Goal: Transaction & Acquisition: Purchase product/service

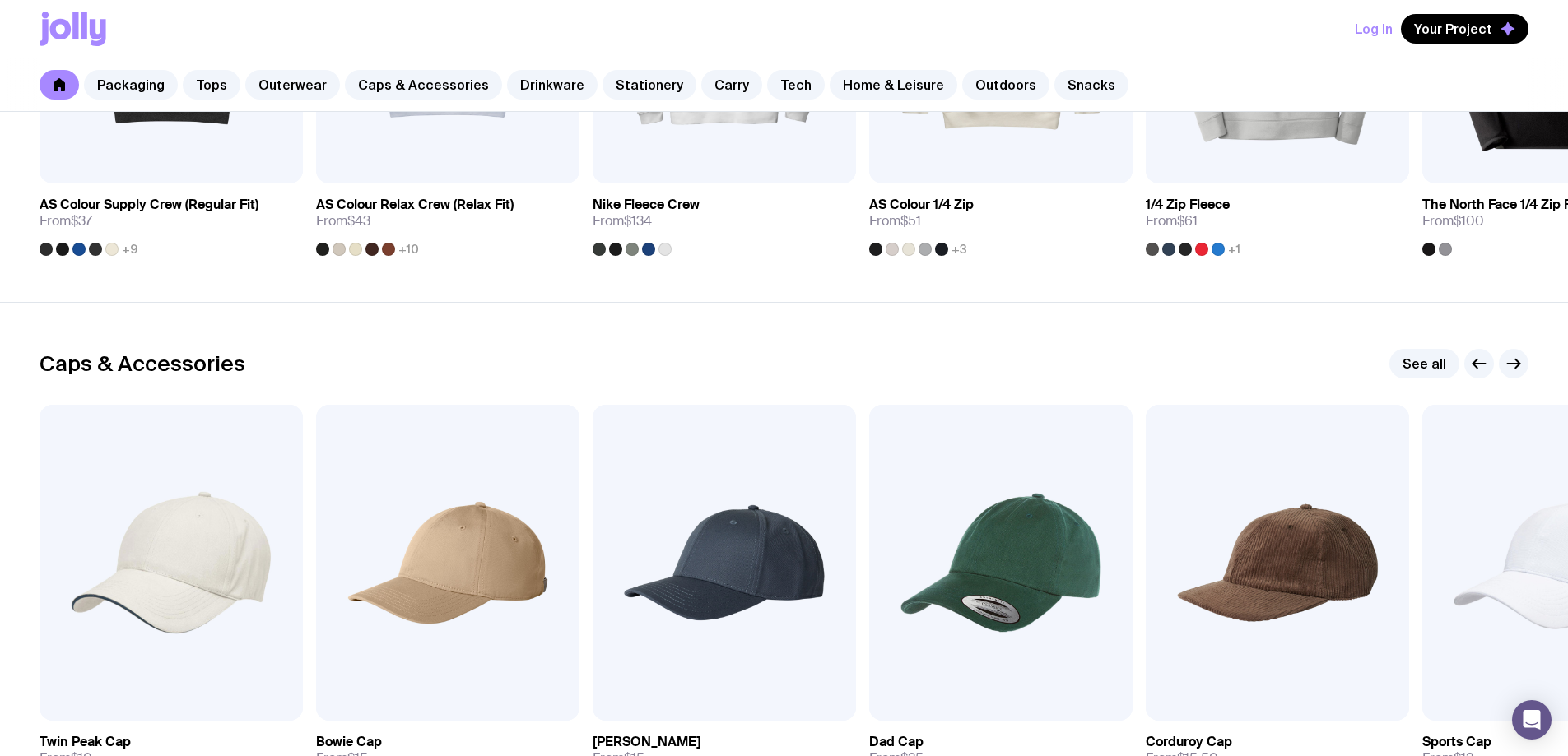
scroll to position [988, 0]
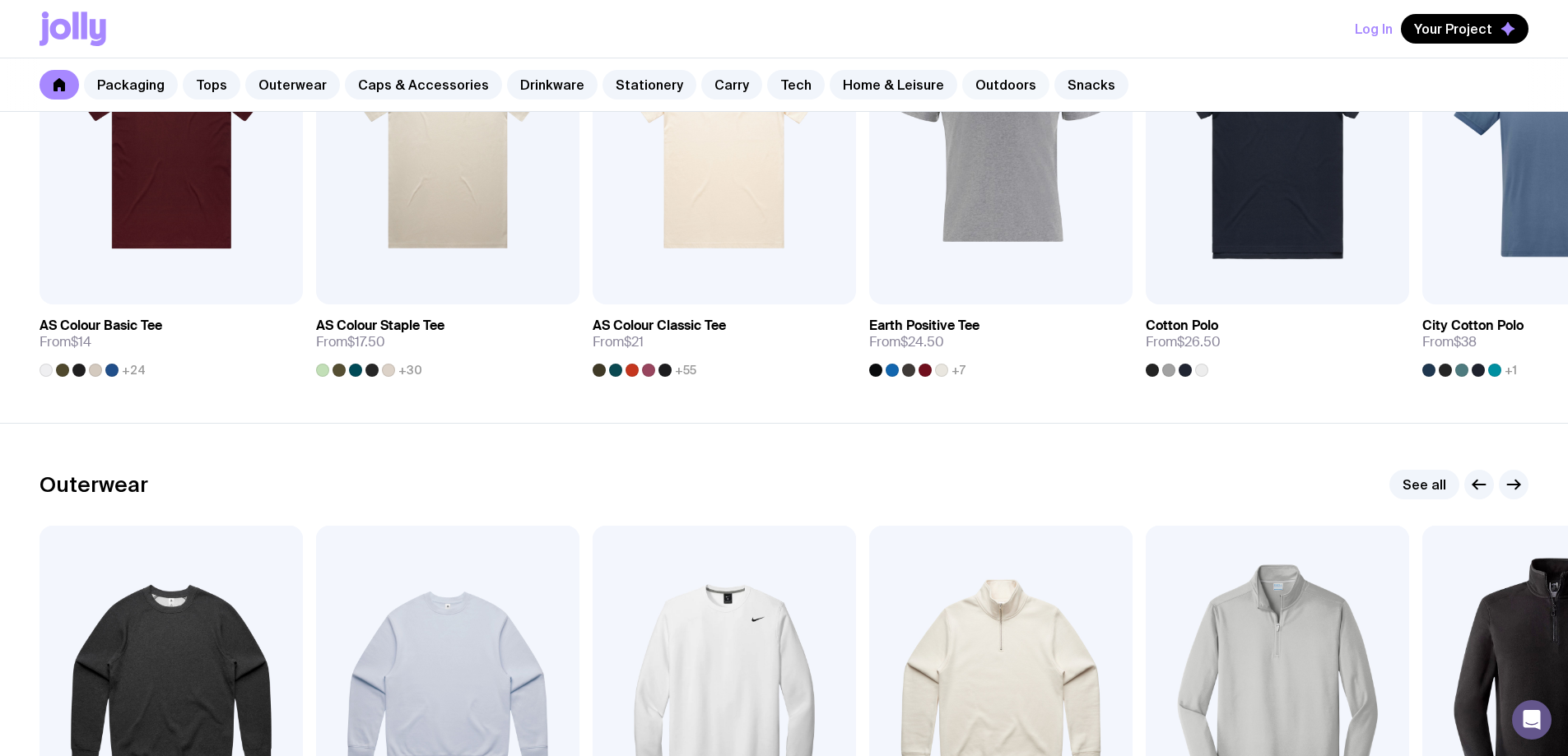
click at [974, 83] on link "Outdoors" at bounding box center [1005, 85] width 88 height 30
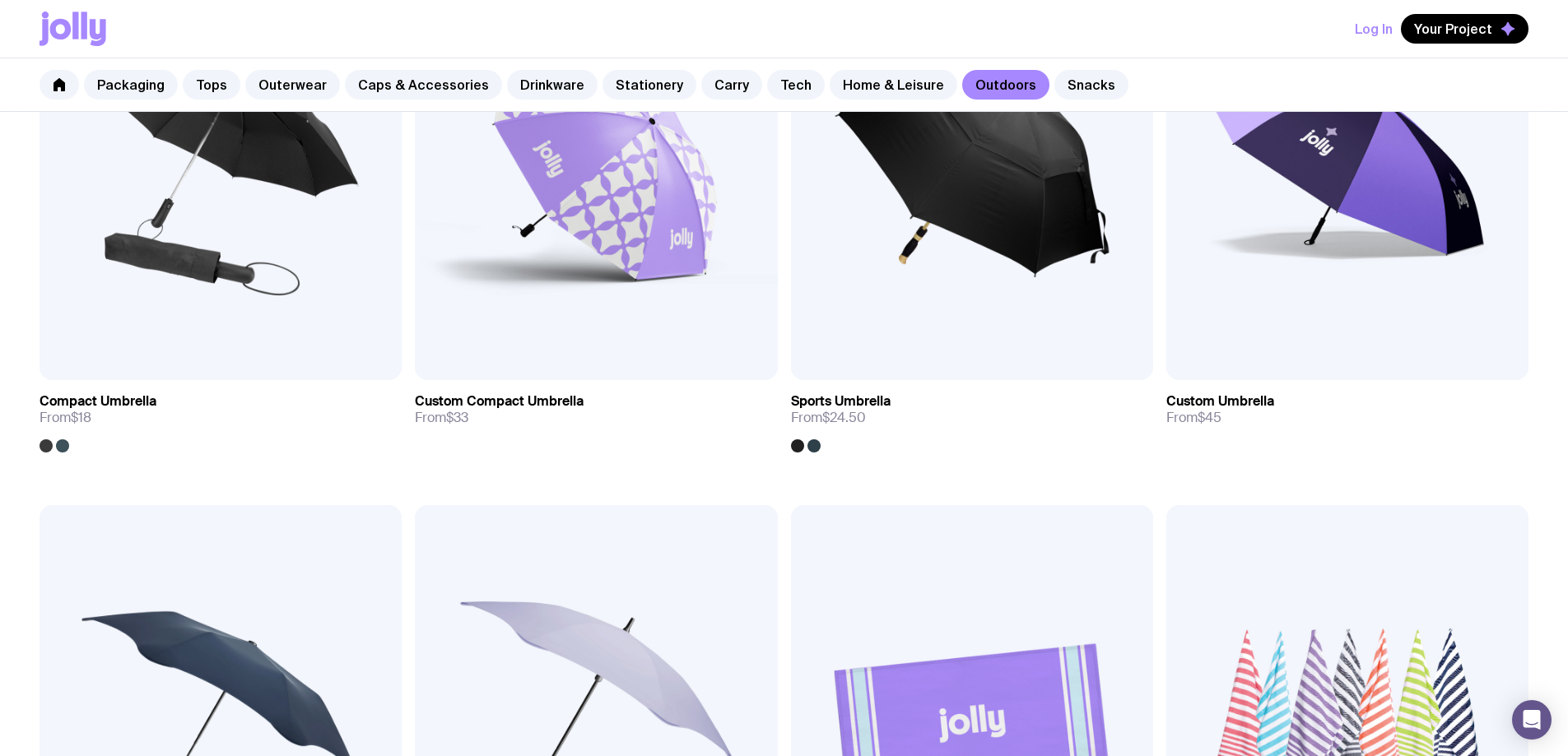
scroll to position [550, 0]
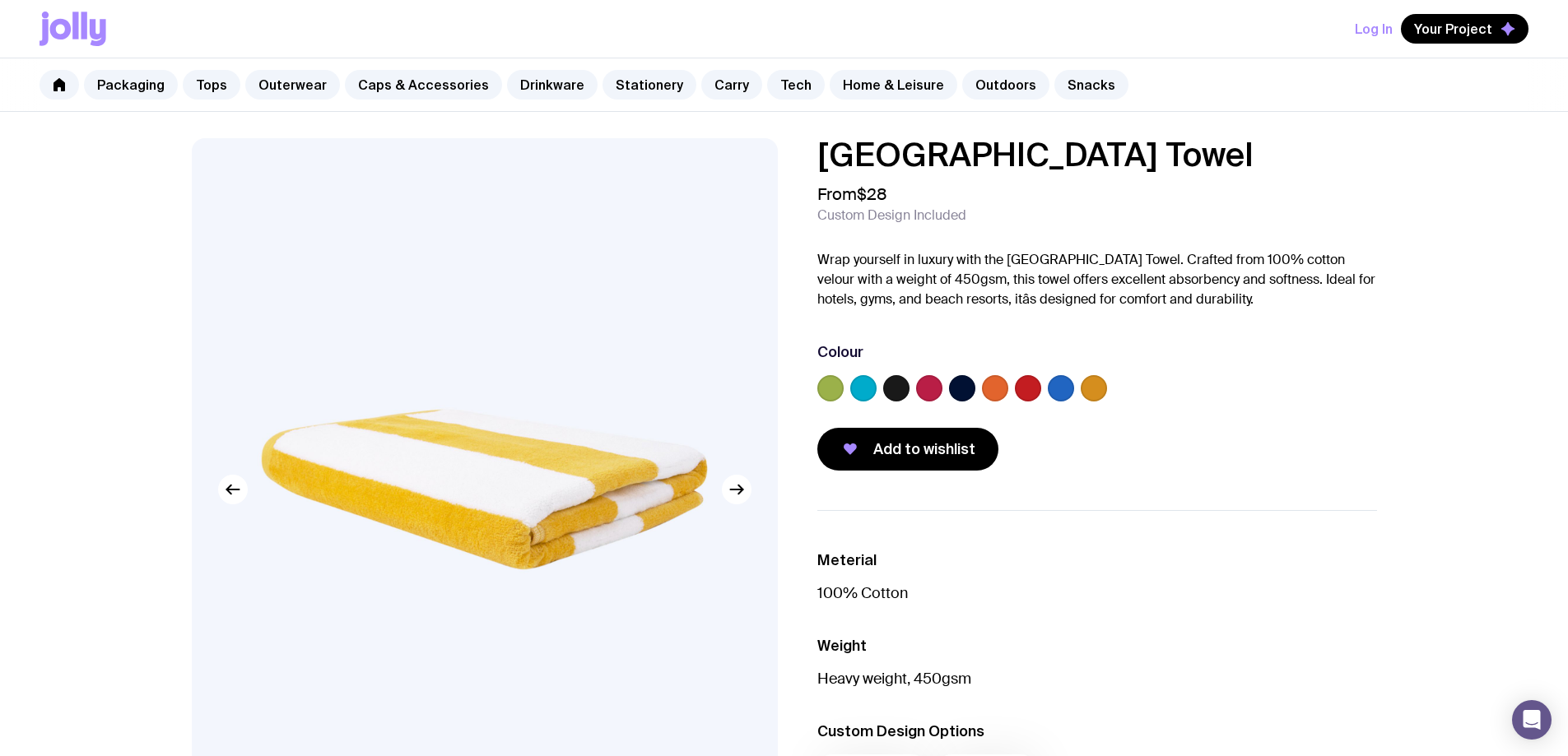
click at [887, 394] on label at bounding box center [896, 388] width 26 height 26
click at [0, 0] on input "radio" at bounding box center [0, 0] width 0 height 0
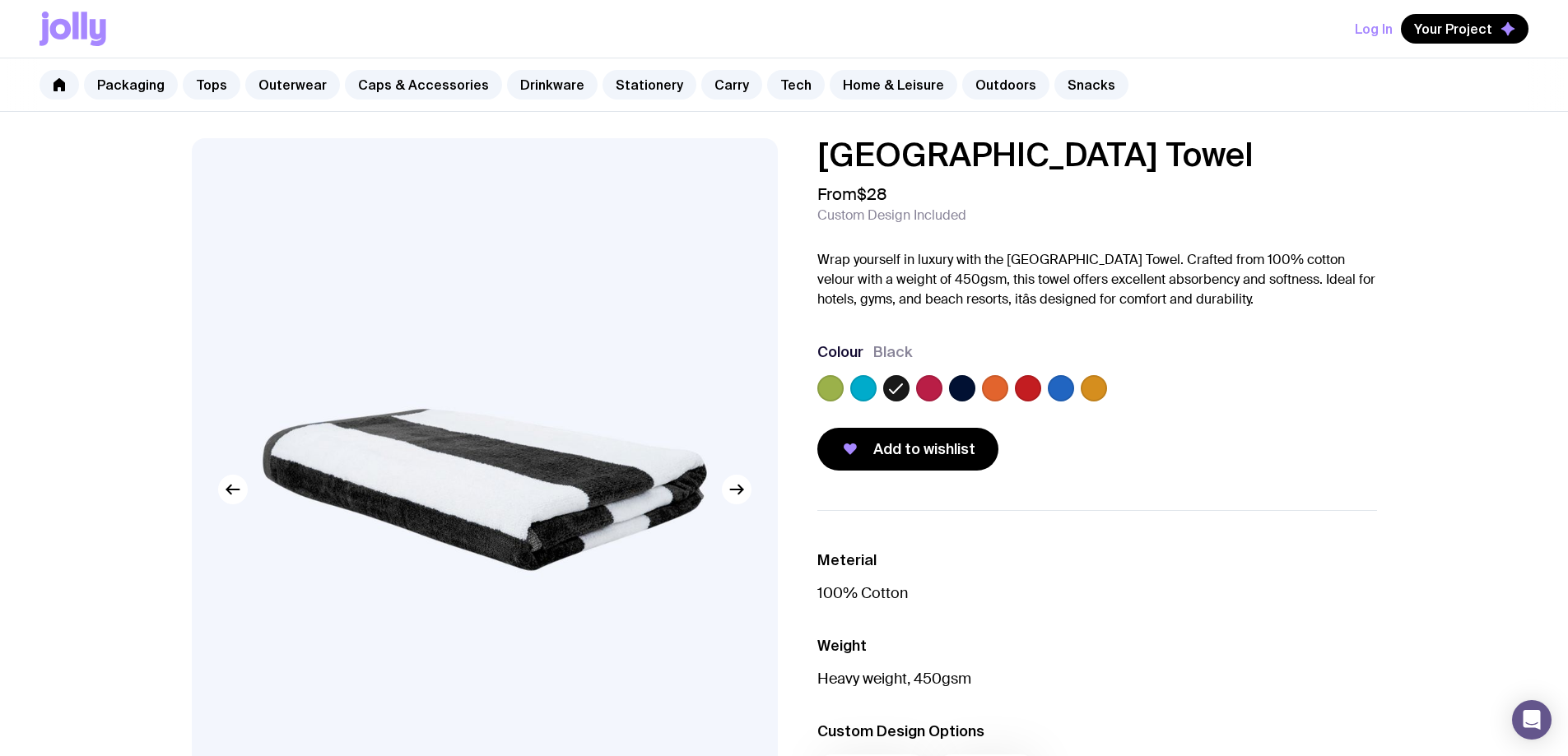
click at [662, 453] on img at bounding box center [484, 490] width 586 height 703
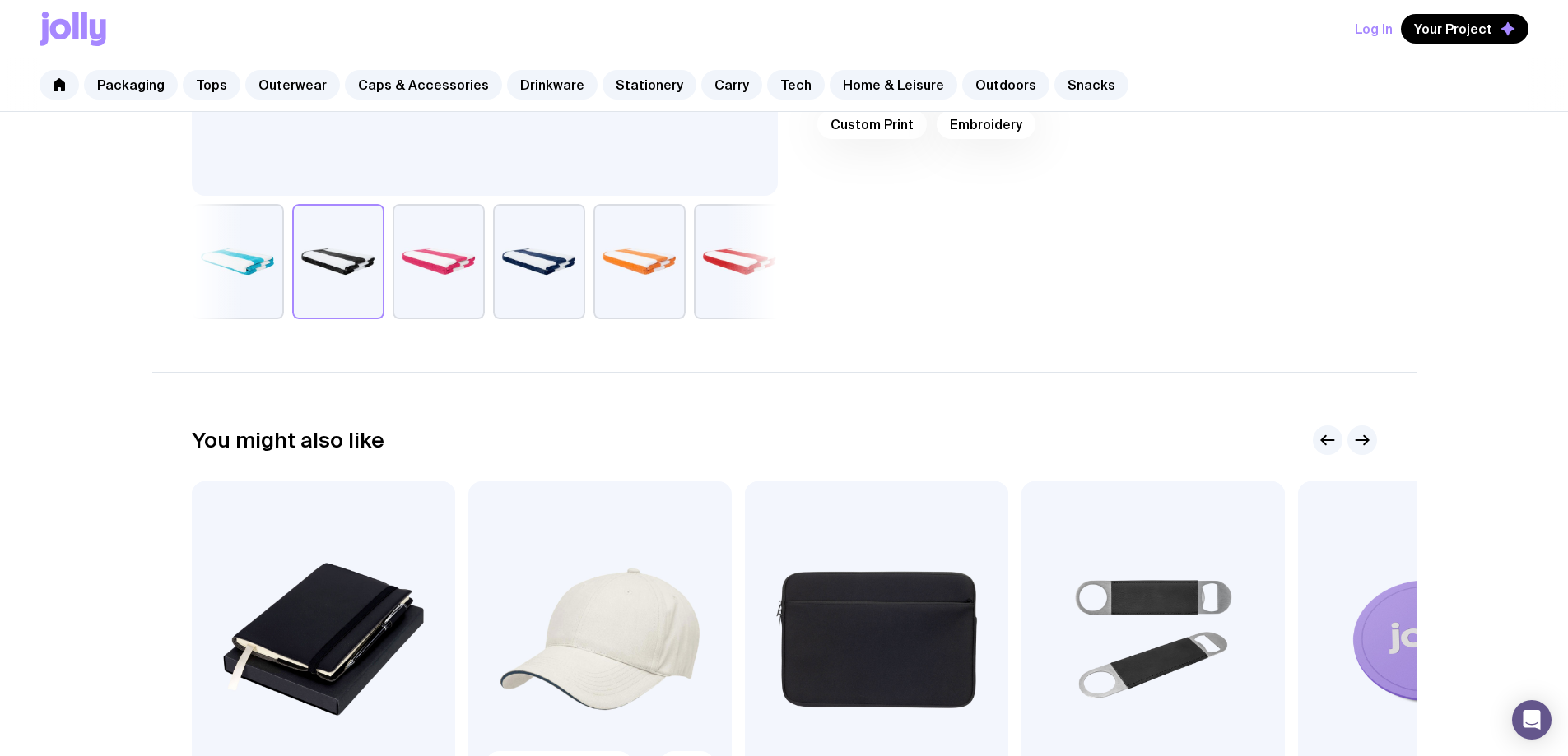
scroll to position [329, 0]
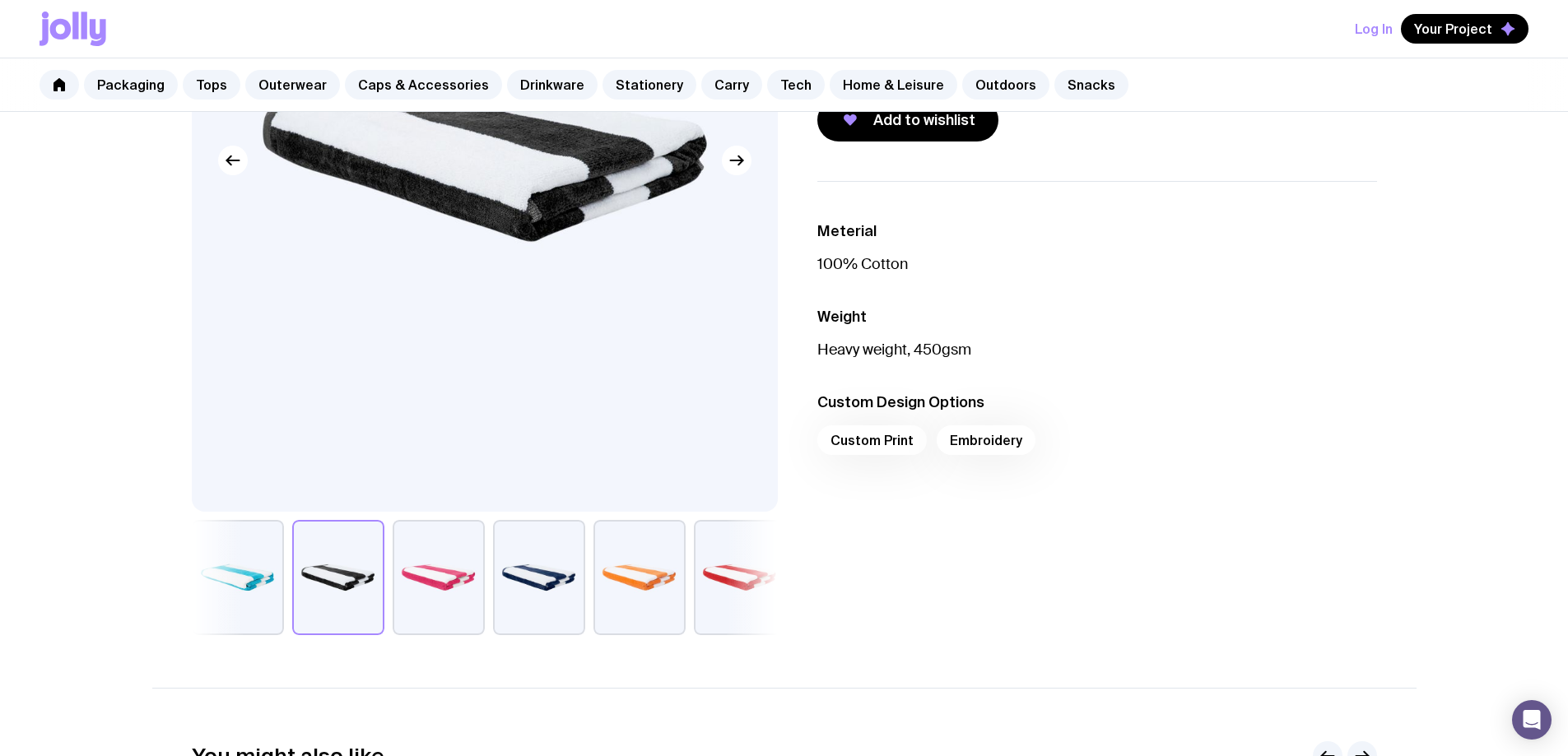
click at [581, 328] on img at bounding box center [484, 161] width 586 height 703
click at [737, 165] on icon "button" at bounding box center [736, 161] width 20 height 20
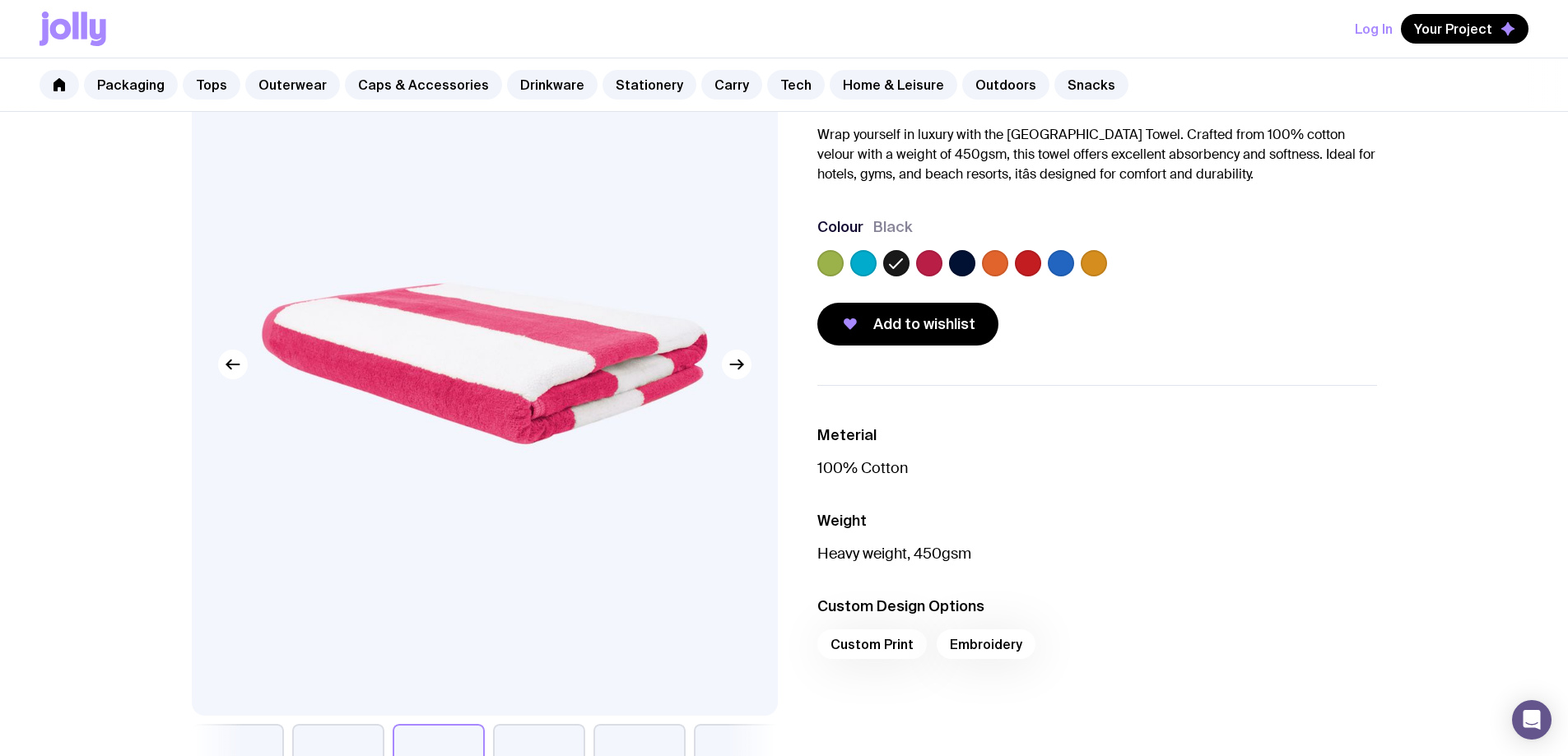
scroll to position [0, 0]
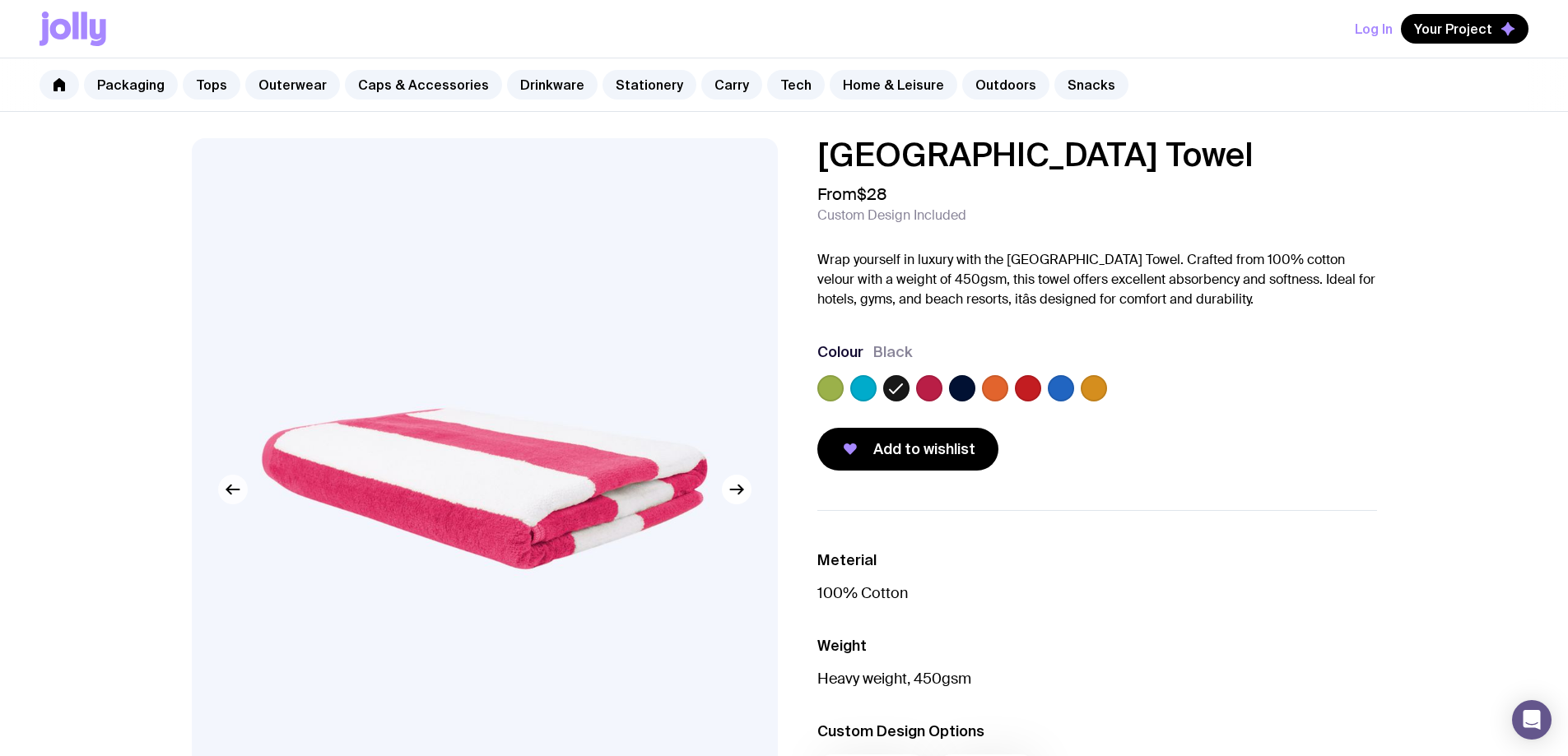
click at [215, 490] on img at bounding box center [484, 490] width 586 height 703
click at [226, 488] on icon "button" at bounding box center [233, 490] width 20 height 20
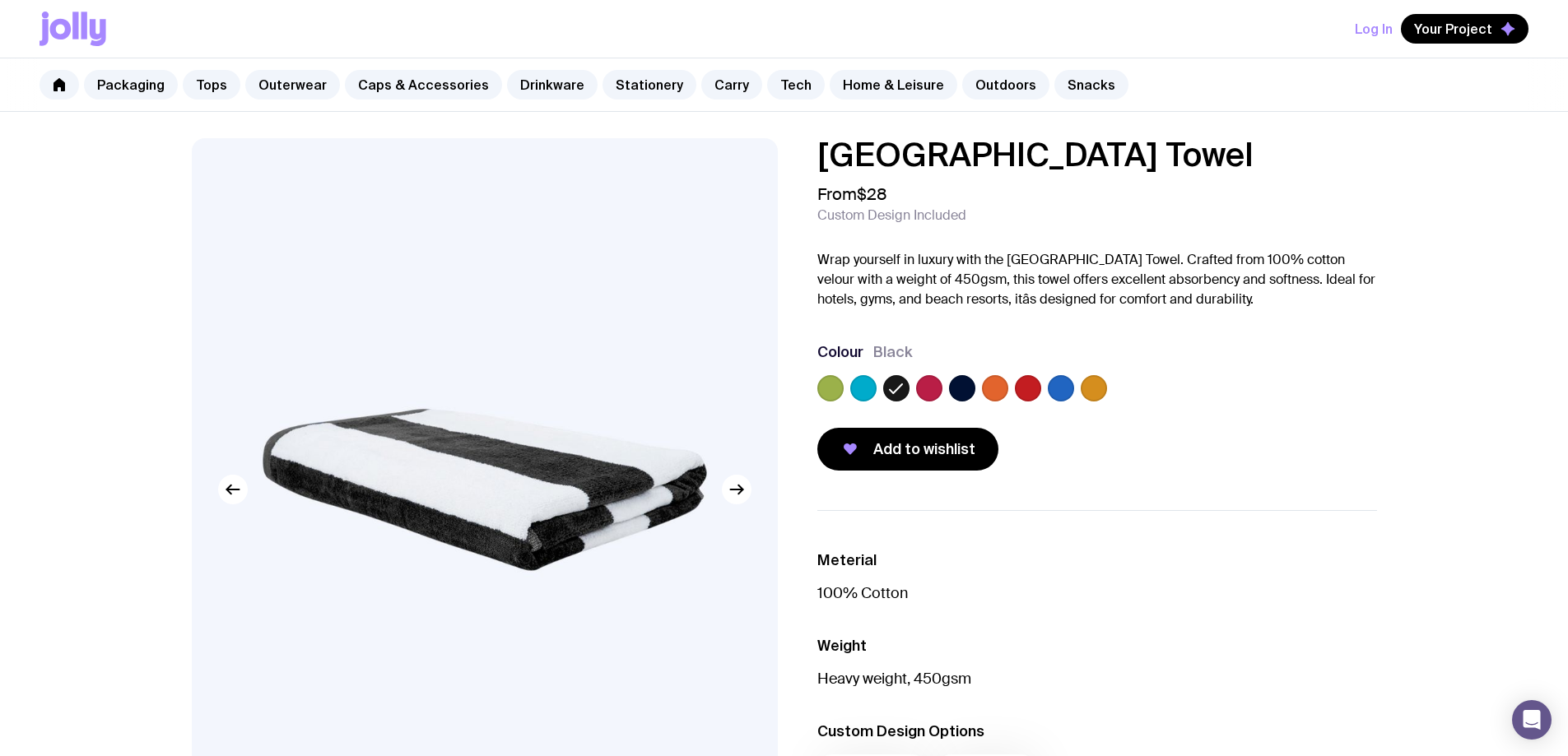
click at [1191, 407] on div at bounding box center [1097, 391] width 560 height 33
click at [1086, 385] on label at bounding box center [1093, 388] width 26 height 26
click at [0, 0] on input "radio" at bounding box center [0, 0] width 0 height 0
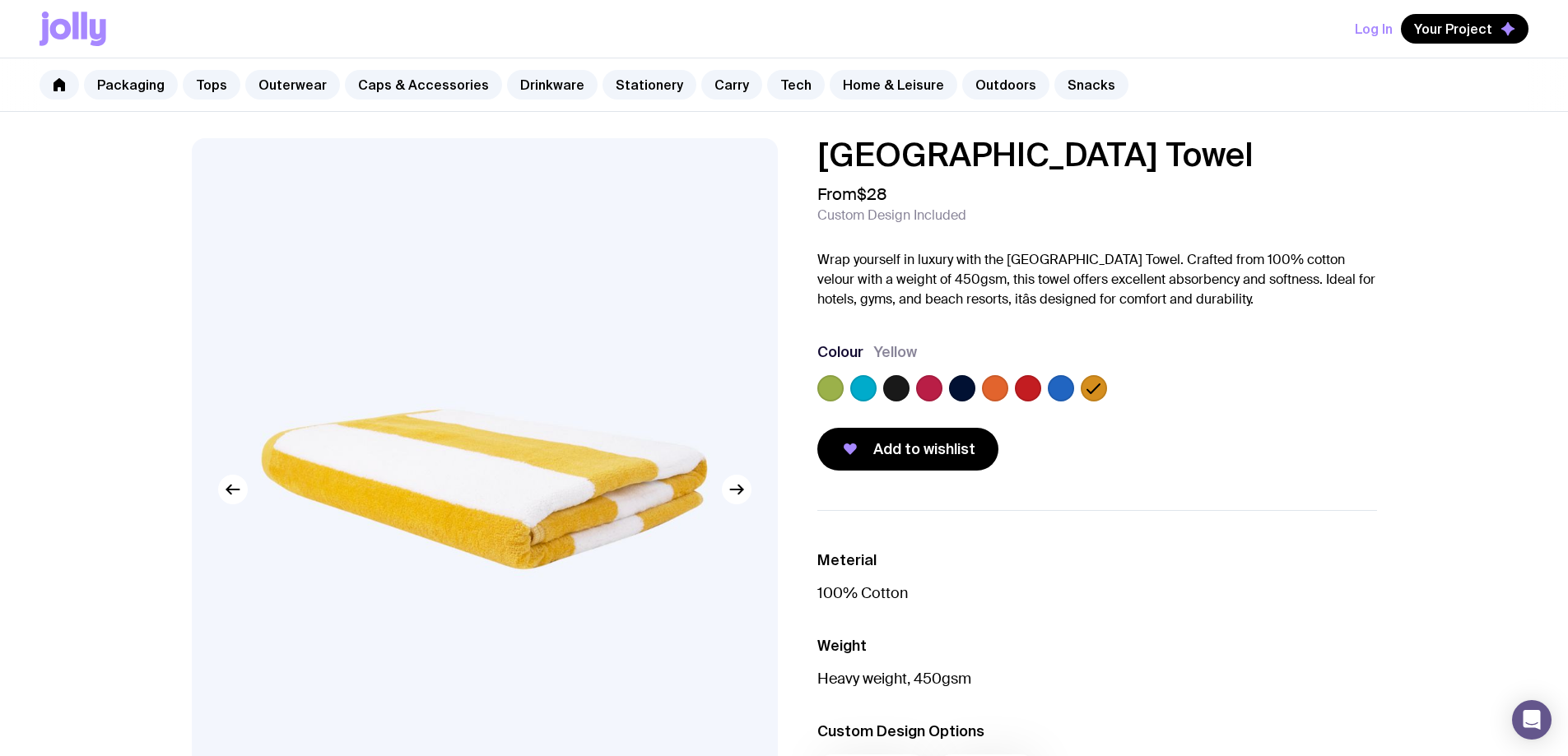
click at [861, 389] on label at bounding box center [863, 388] width 26 height 26
click at [0, 0] on input "radio" at bounding box center [0, 0] width 0 height 0
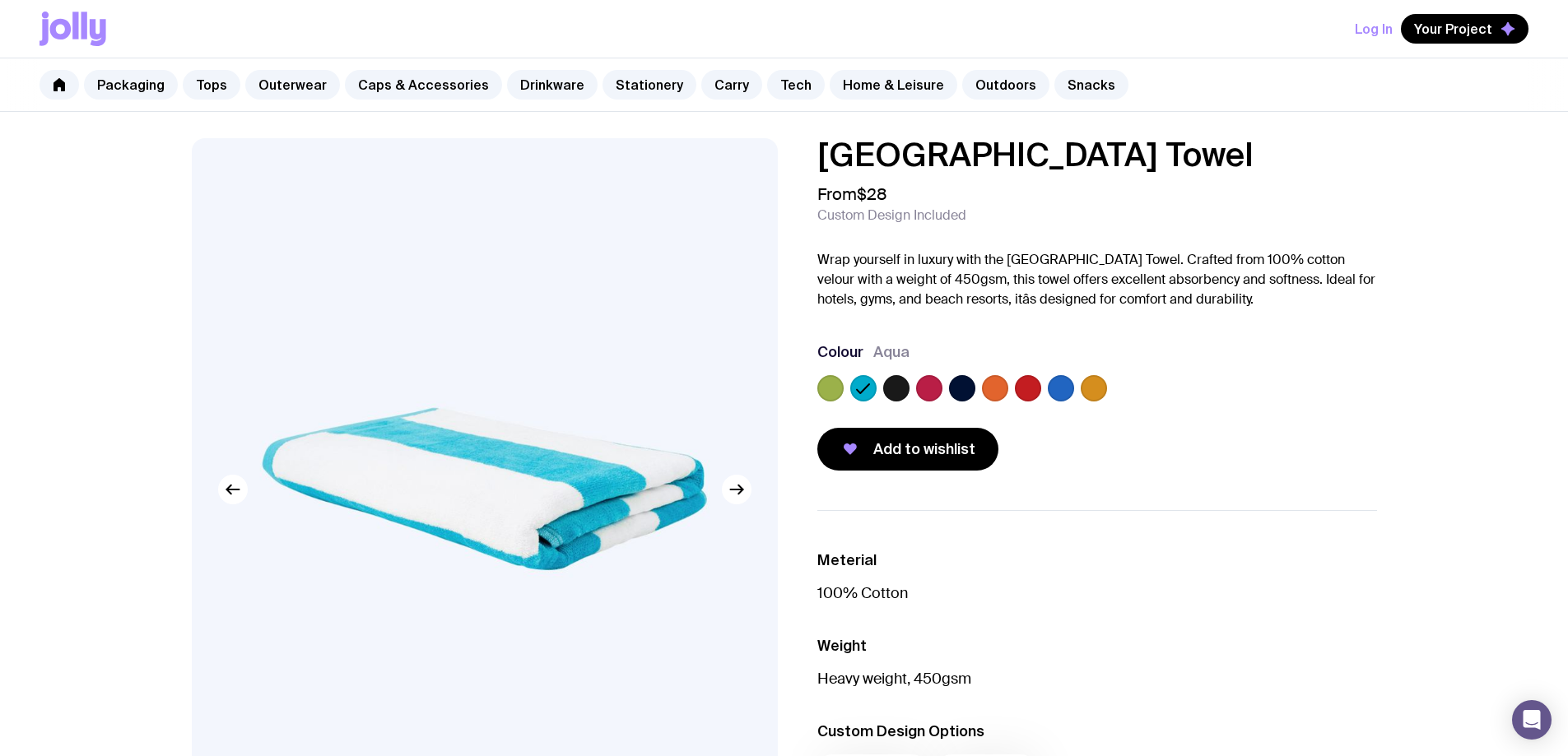
click at [888, 387] on label at bounding box center [896, 388] width 26 height 26
click at [0, 0] on input "radio" at bounding box center [0, 0] width 0 height 0
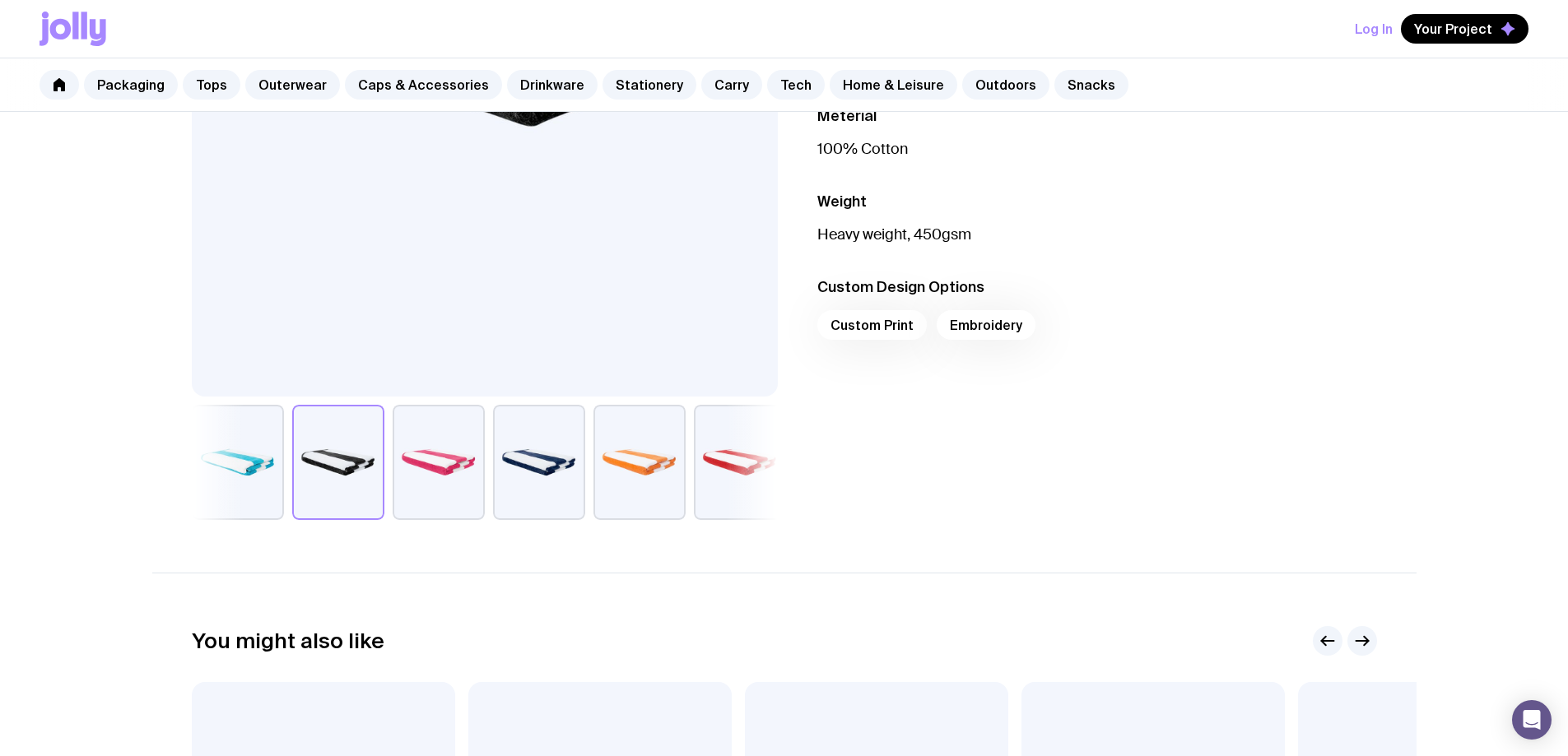
scroll to position [329, 0]
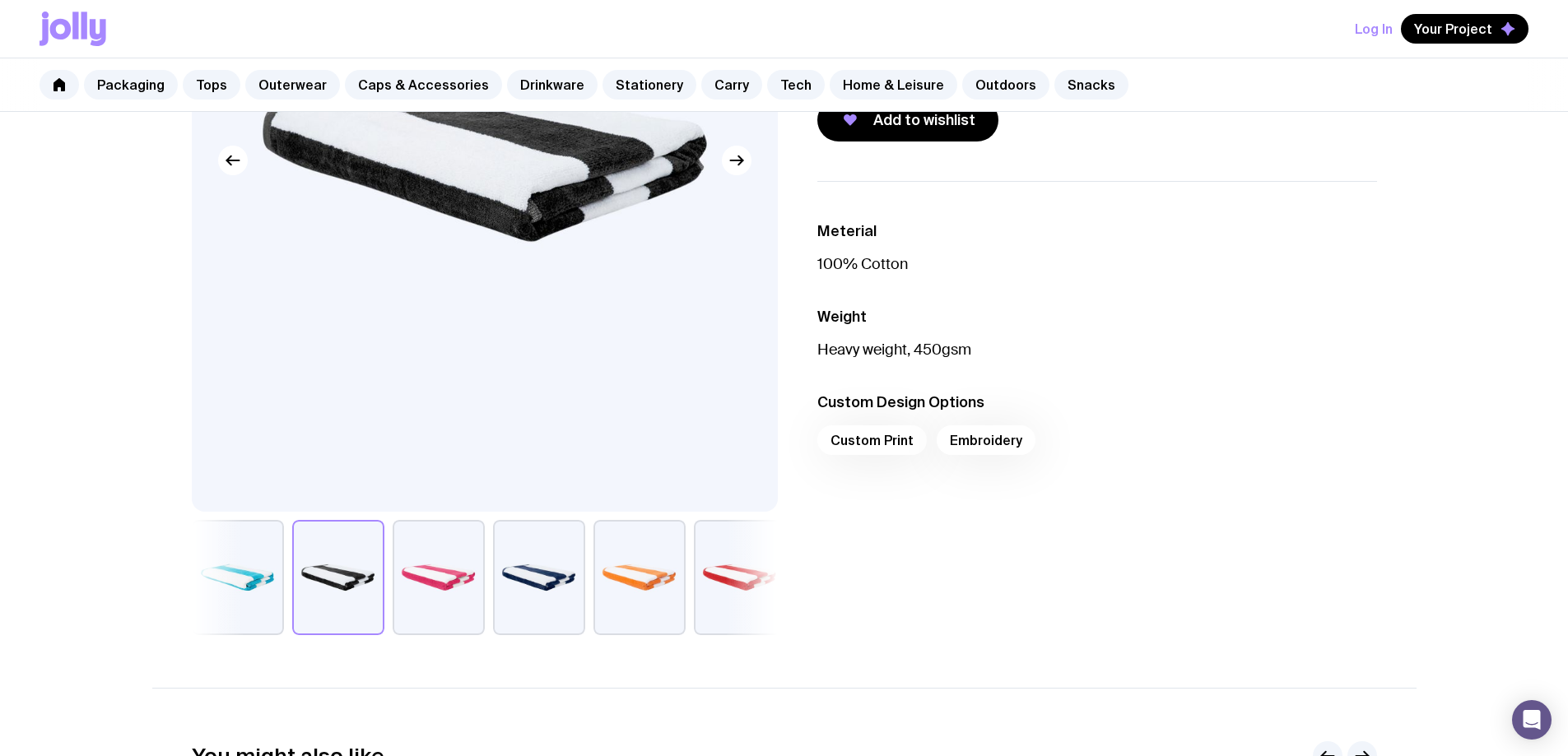
click at [703, 534] on button "button" at bounding box center [740, 578] width 92 height 115
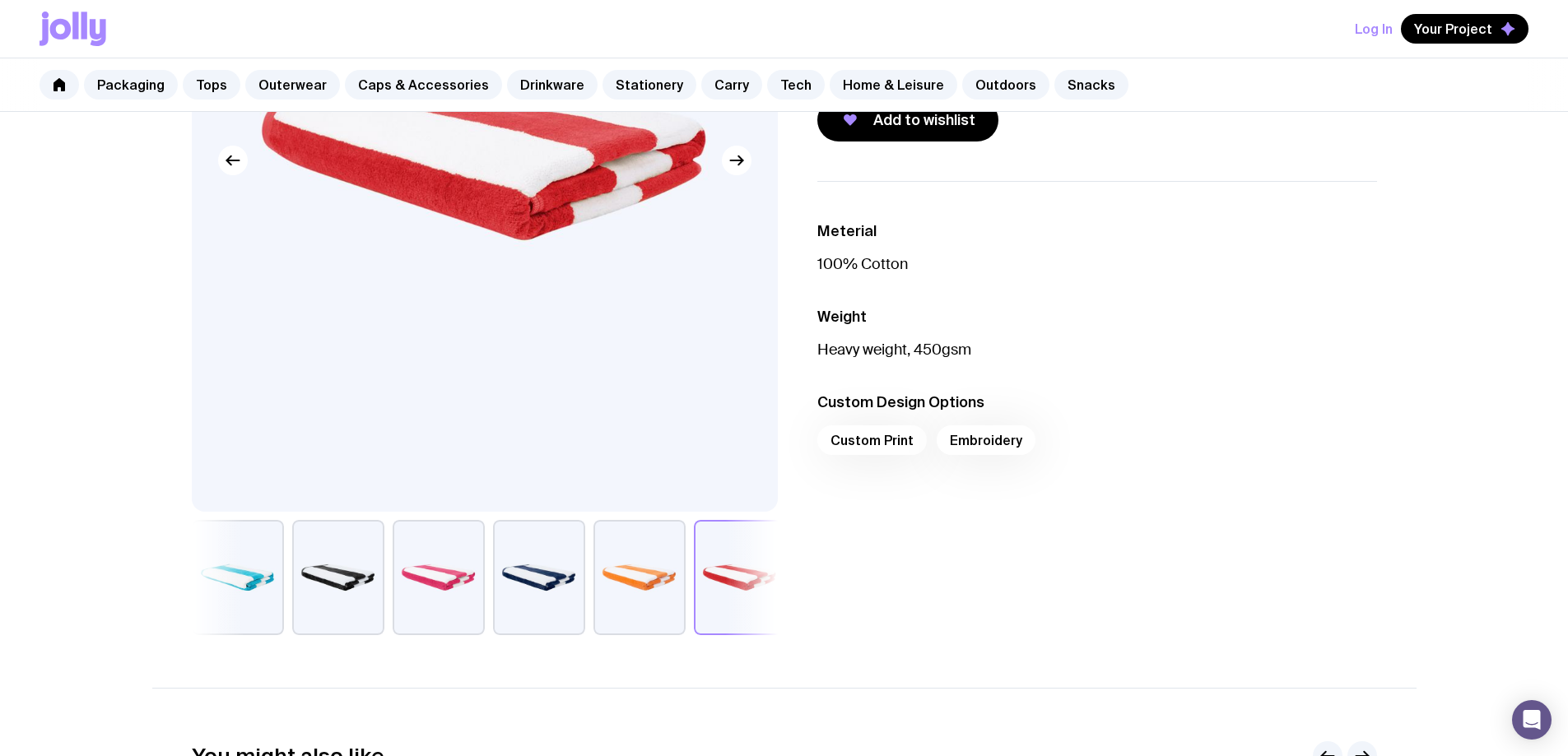
click at [715, 562] on button "button" at bounding box center [740, 578] width 92 height 115
drag, startPoint x: 624, startPoint y: 567, endPoint x: 500, endPoint y: 574, distance: 124.2
click at [623, 568] on button "button" at bounding box center [640, 578] width 92 height 115
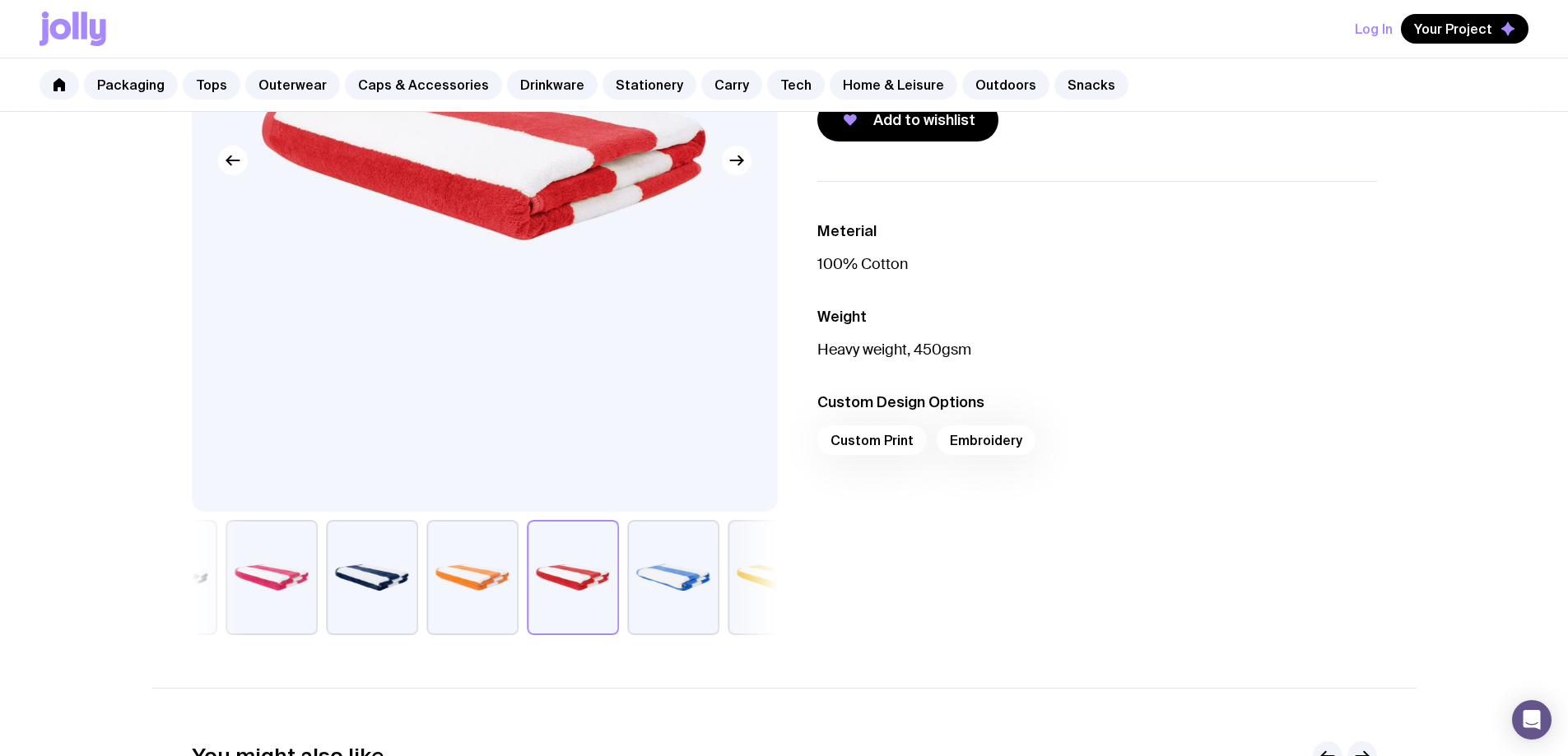
drag, startPoint x: 464, startPoint y: 579, endPoint x: 305, endPoint y: 577, distance: 159.0
click at [326, 577] on button "button" at bounding box center [372, 578] width 92 height 115
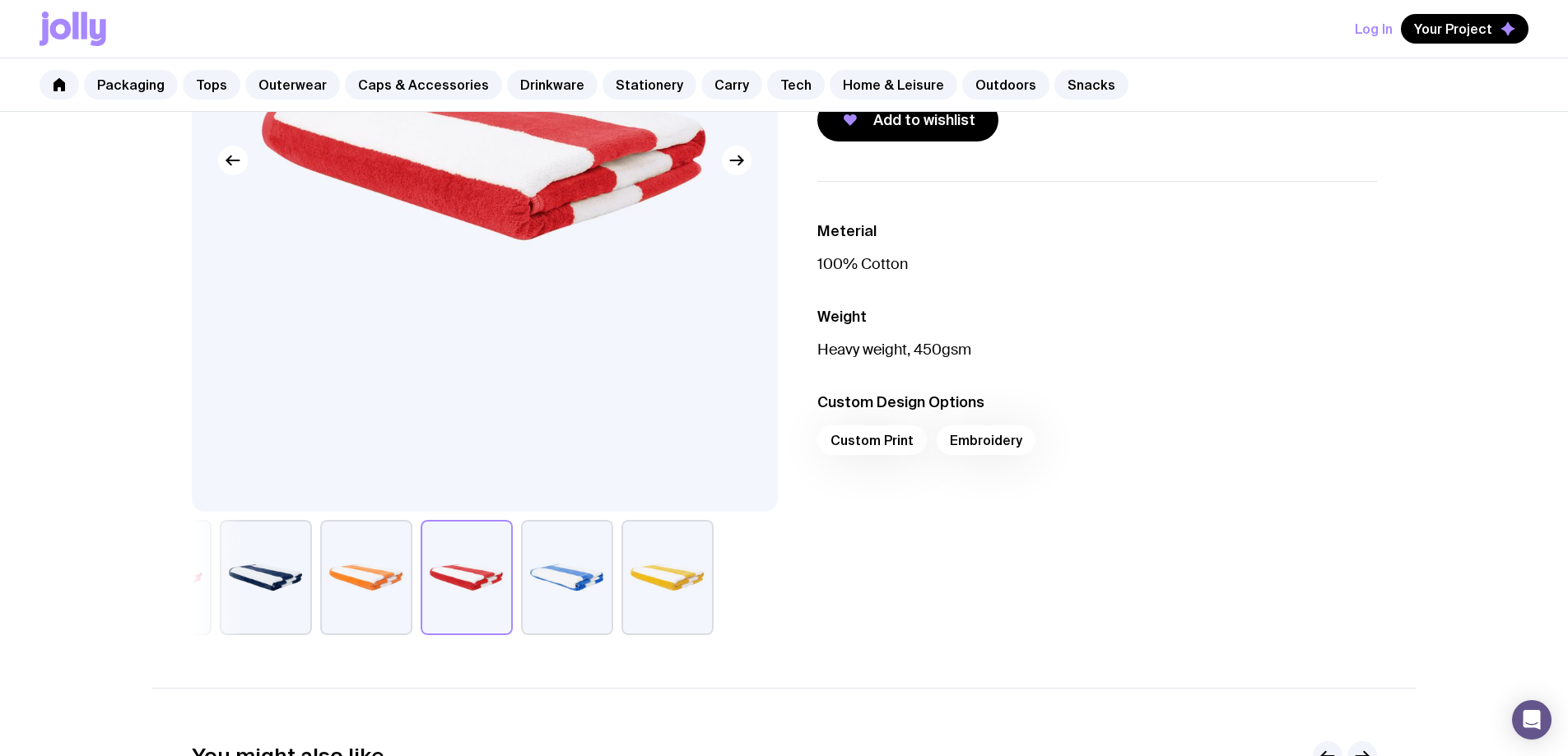
drag, startPoint x: 551, startPoint y: 587, endPoint x: 361, endPoint y: 595, distance: 190.2
click at [361, 596] on div at bounding box center [484, 578] width 586 height 115
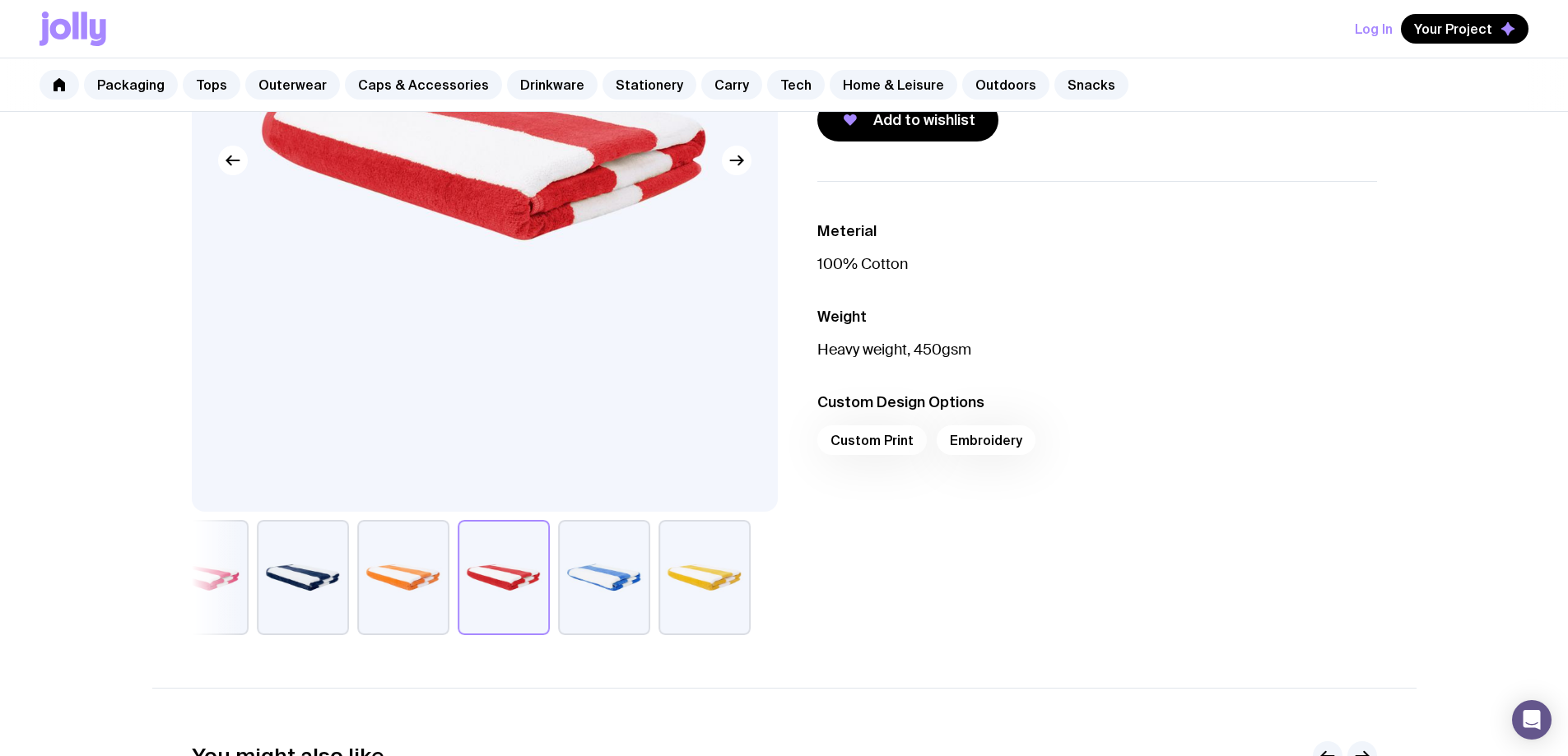
drag, startPoint x: 595, startPoint y: 576, endPoint x: 551, endPoint y: 578, distance: 44.0
click at [592, 576] on button "button" at bounding box center [604, 578] width 92 height 115
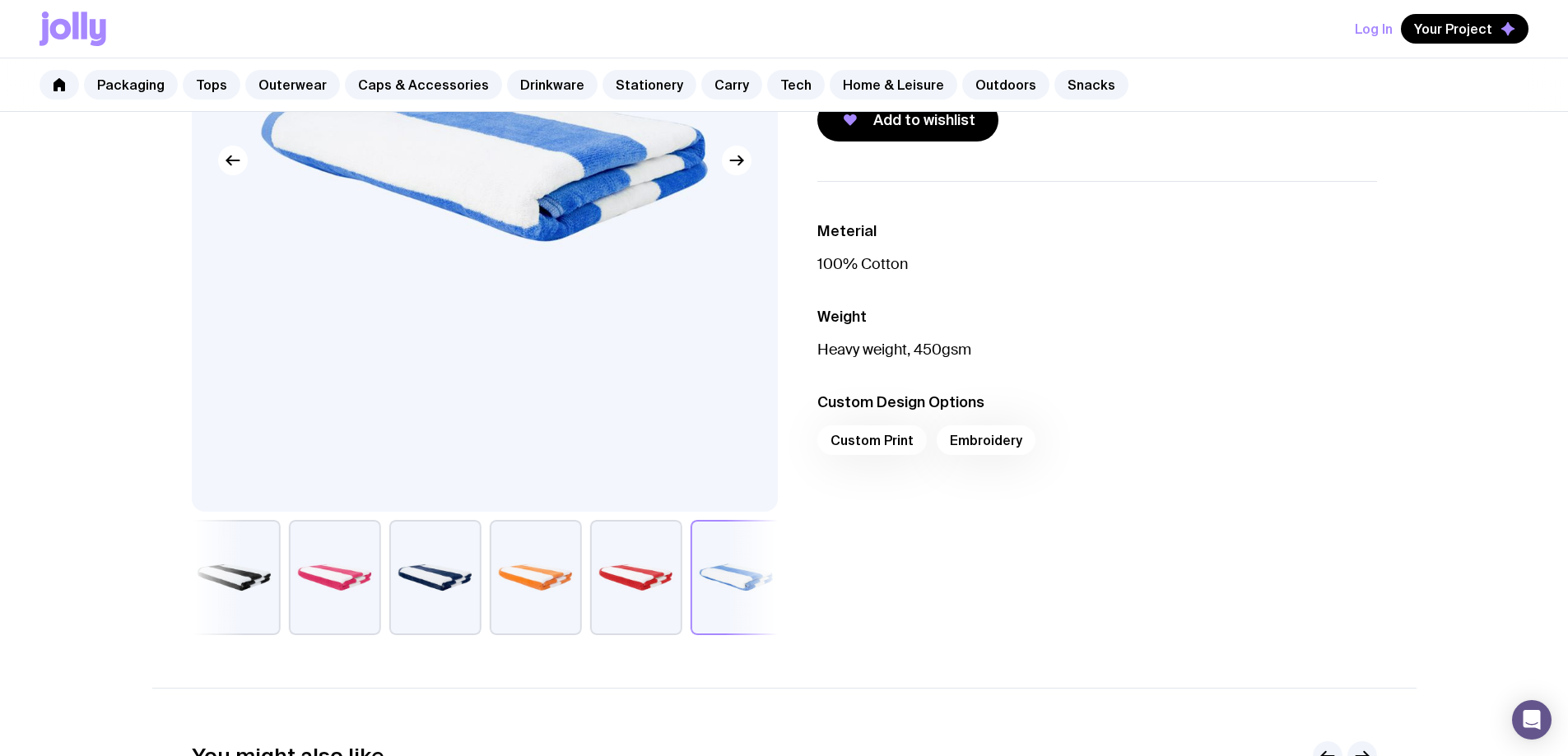
drag, startPoint x: 392, startPoint y: 571, endPoint x: 520, endPoint y: 572, distance: 128.0
click at [542, 568] on button "button" at bounding box center [535, 578] width 92 height 115
drag, startPoint x: 464, startPoint y: 579, endPoint x: 361, endPoint y: 578, distance: 103.0
click at [463, 579] on button "button" at bounding box center [432, 578] width 92 height 115
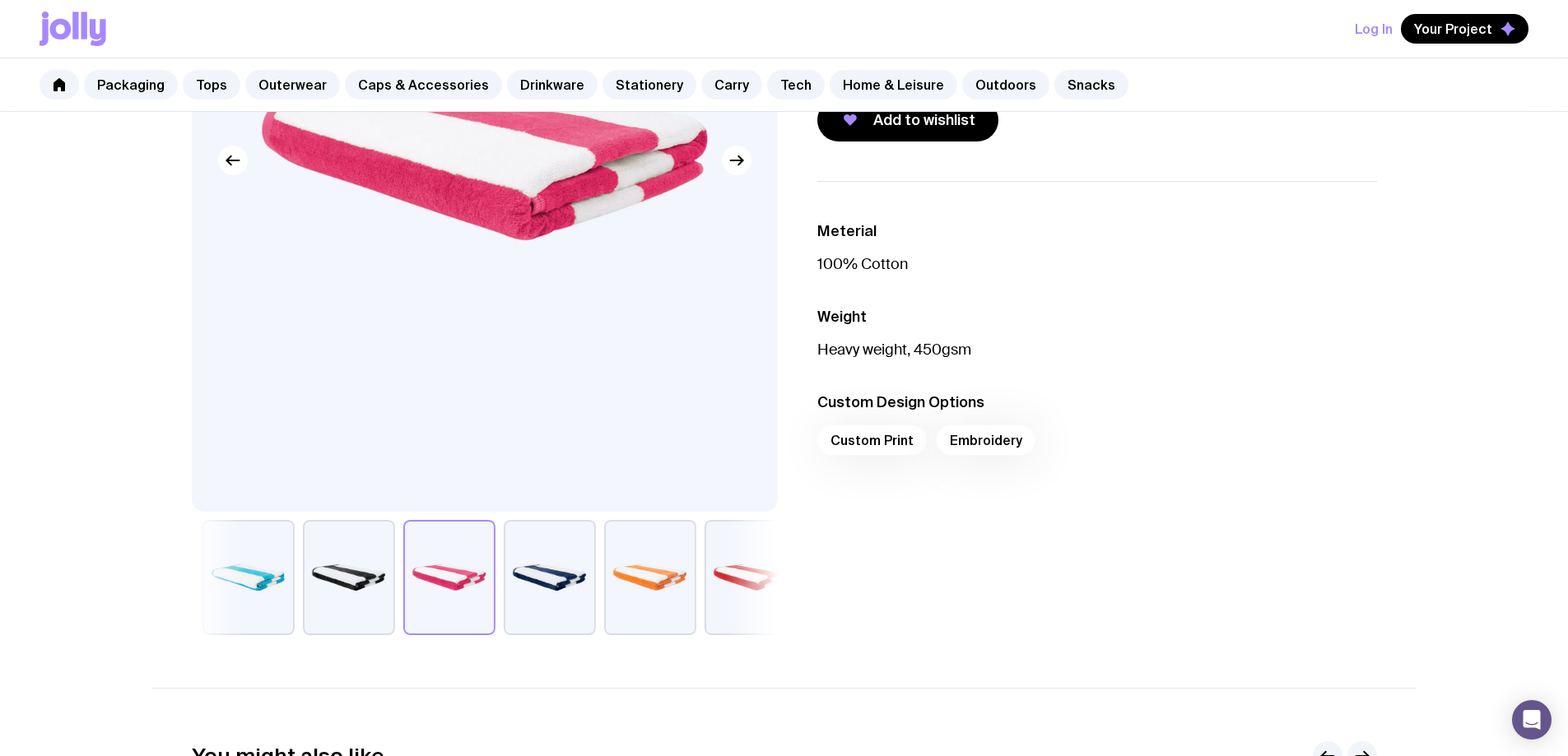
drag, startPoint x: 328, startPoint y: 577, endPoint x: 408, endPoint y: 583, distance: 80.2
click at [394, 583] on button "button" at bounding box center [348, 578] width 92 height 115
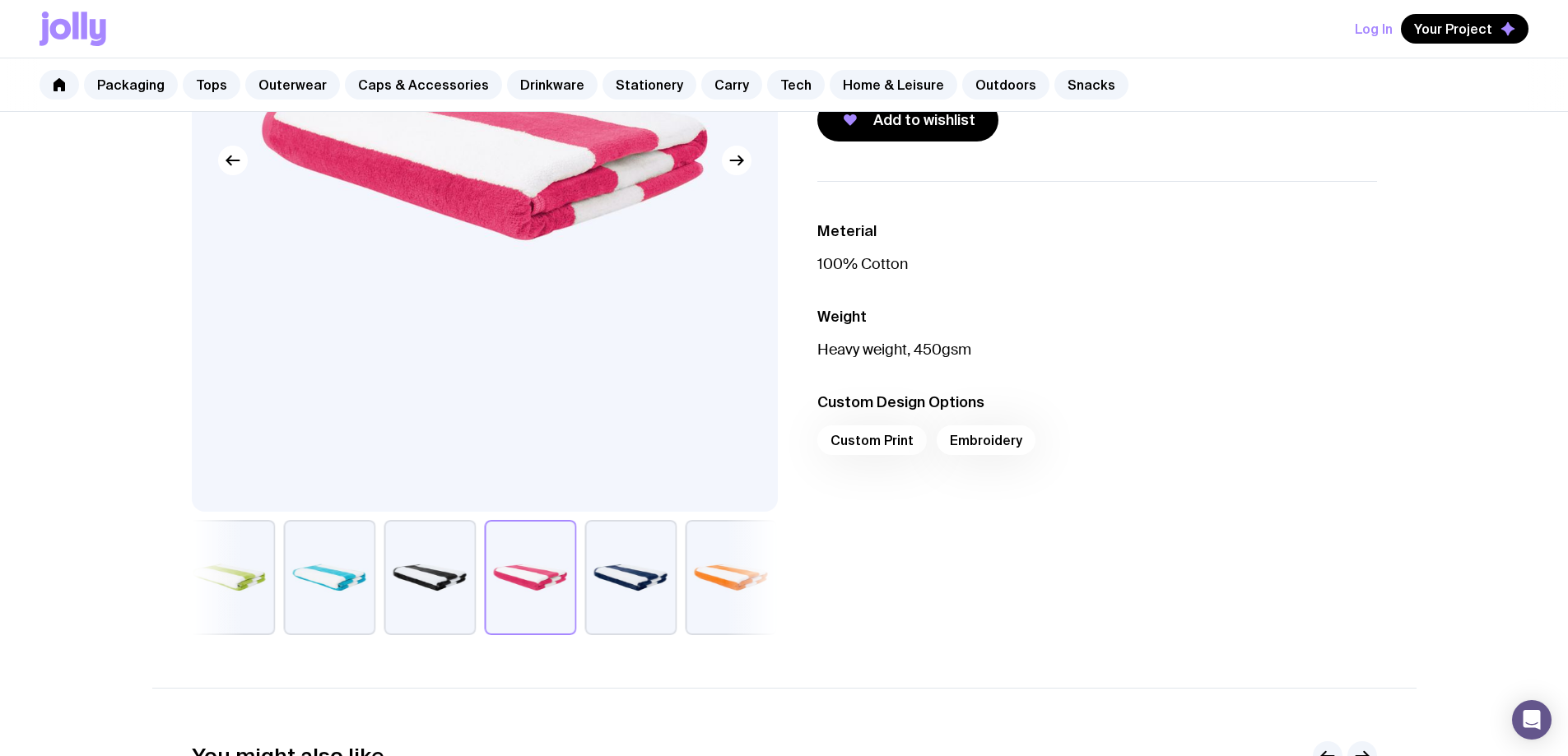
click at [407, 579] on button "button" at bounding box center [430, 578] width 92 height 115
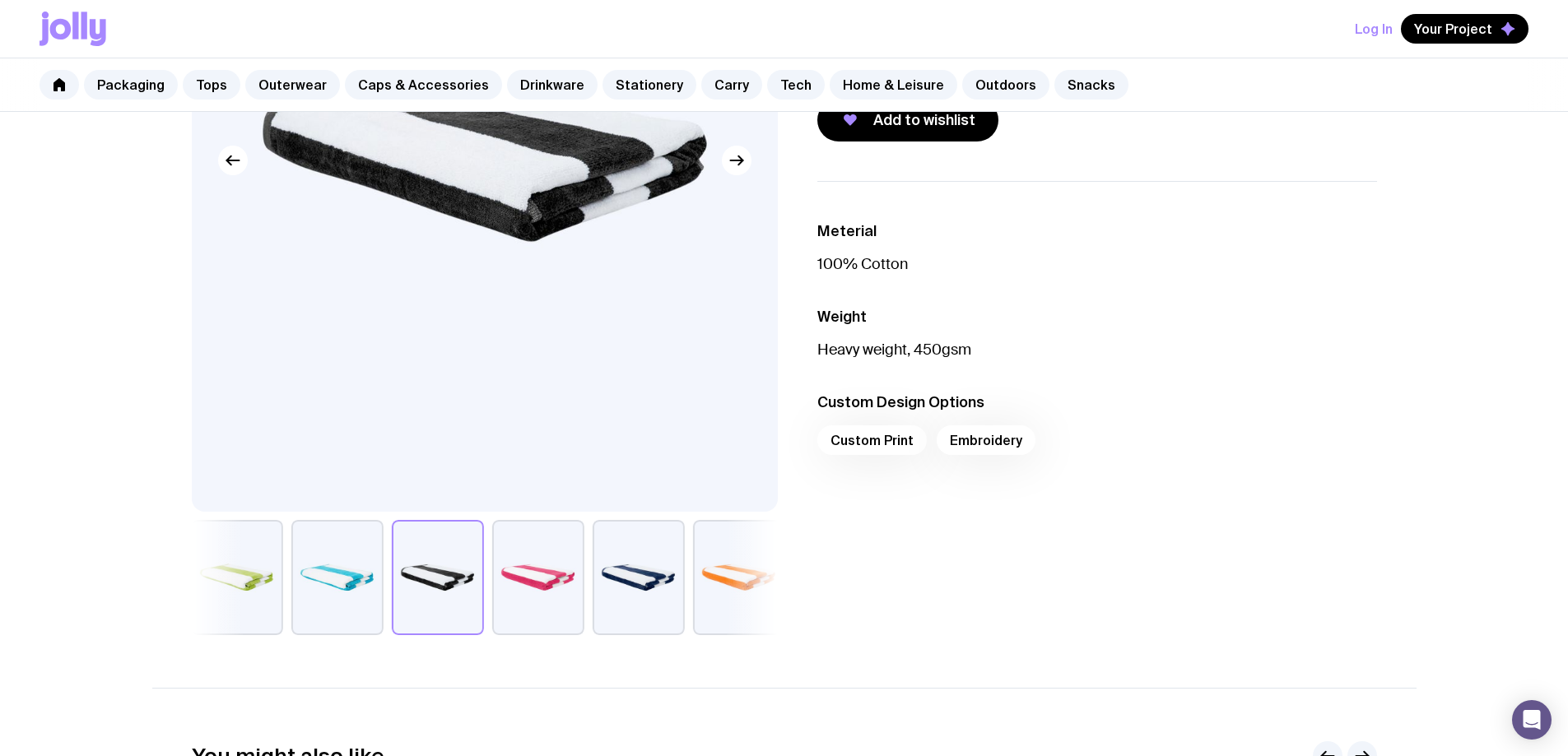
click at [406, 580] on button "button" at bounding box center [437, 578] width 92 height 115
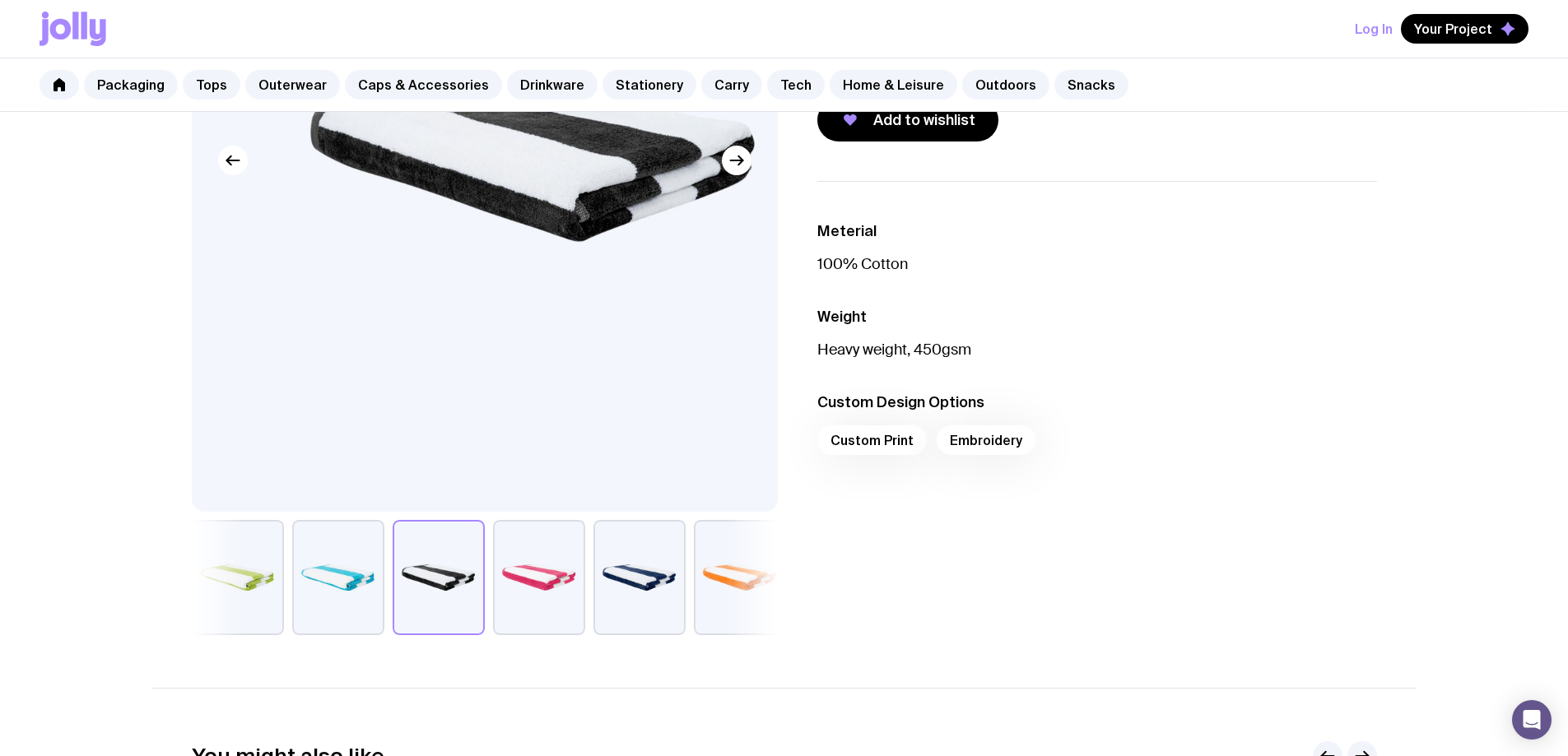
drag, startPoint x: 468, startPoint y: 446, endPoint x: 657, endPoint y: 495, distance: 195.2
click at [645, 532] on div at bounding box center [484, 222] width 586 height 826
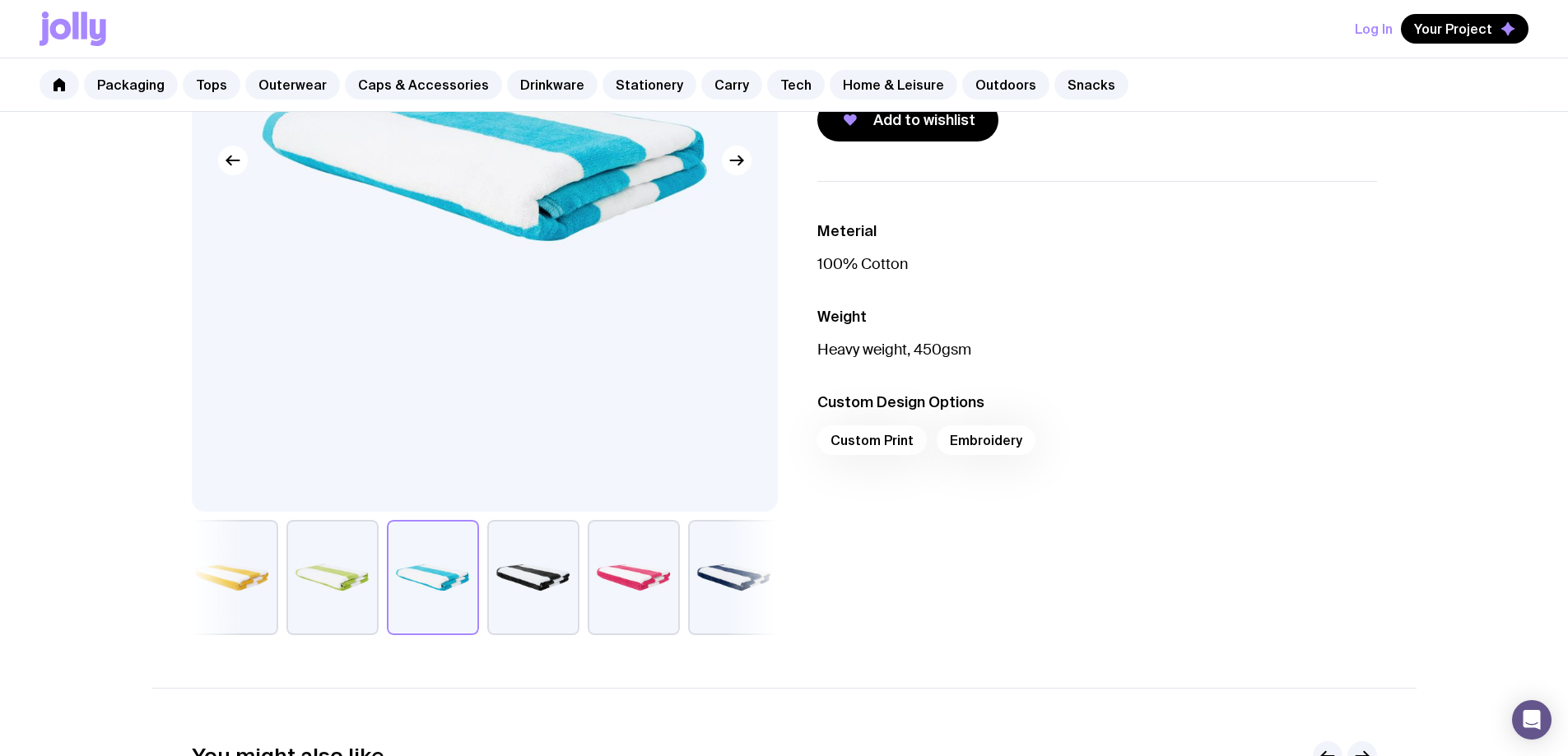
drag, startPoint x: 289, startPoint y: 590, endPoint x: 356, endPoint y: 582, distance: 67.5
click at [384, 595] on div at bounding box center [484, 578] width 586 height 115
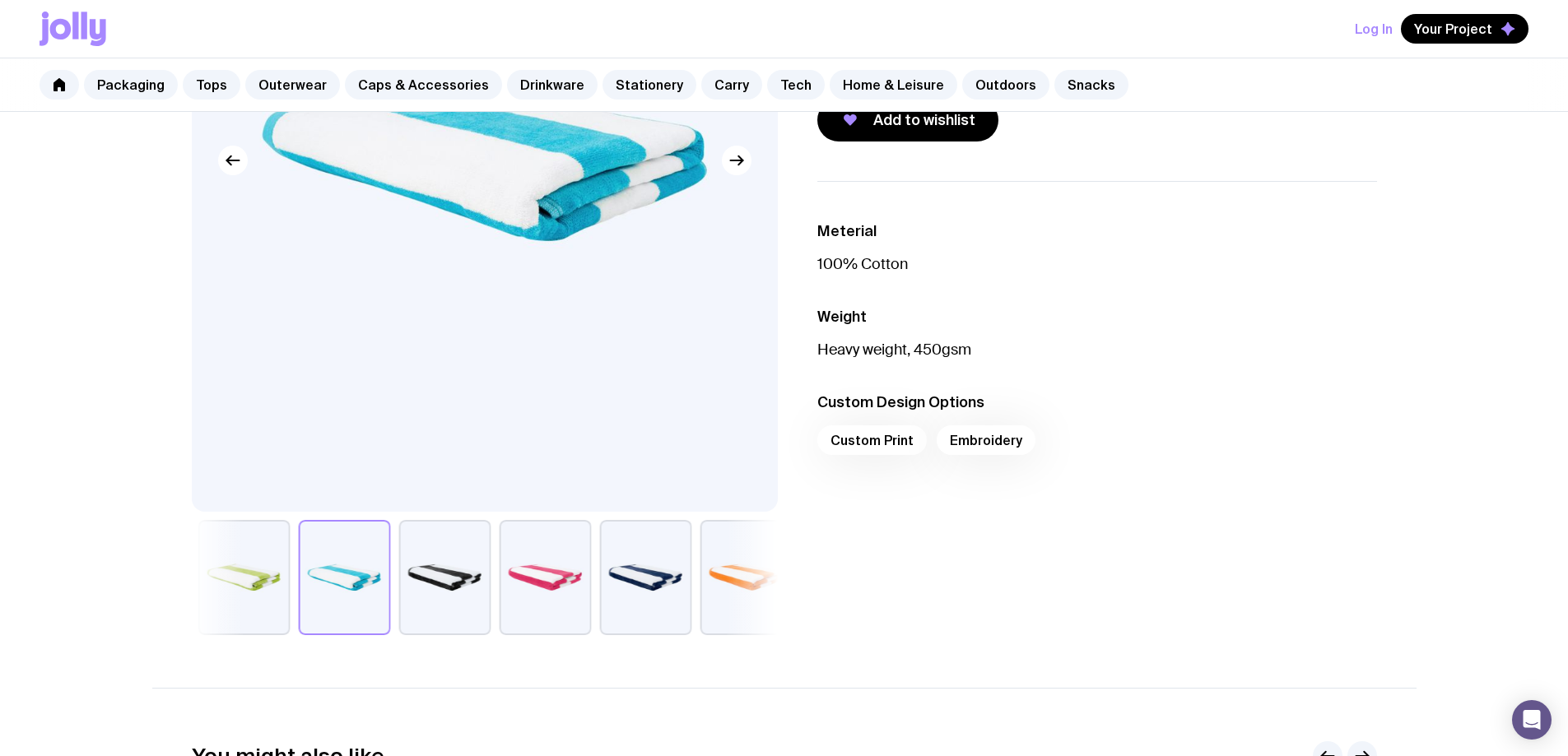
drag, startPoint x: 311, startPoint y: 563, endPoint x: 258, endPoint y: 564, distance: 53.0
click at [311, 563] on button "button" at bounding box center [344, 578] width 92 height 115
click at [258, 564] on button "button" at bounding box center [238, 578] width 92 height 115
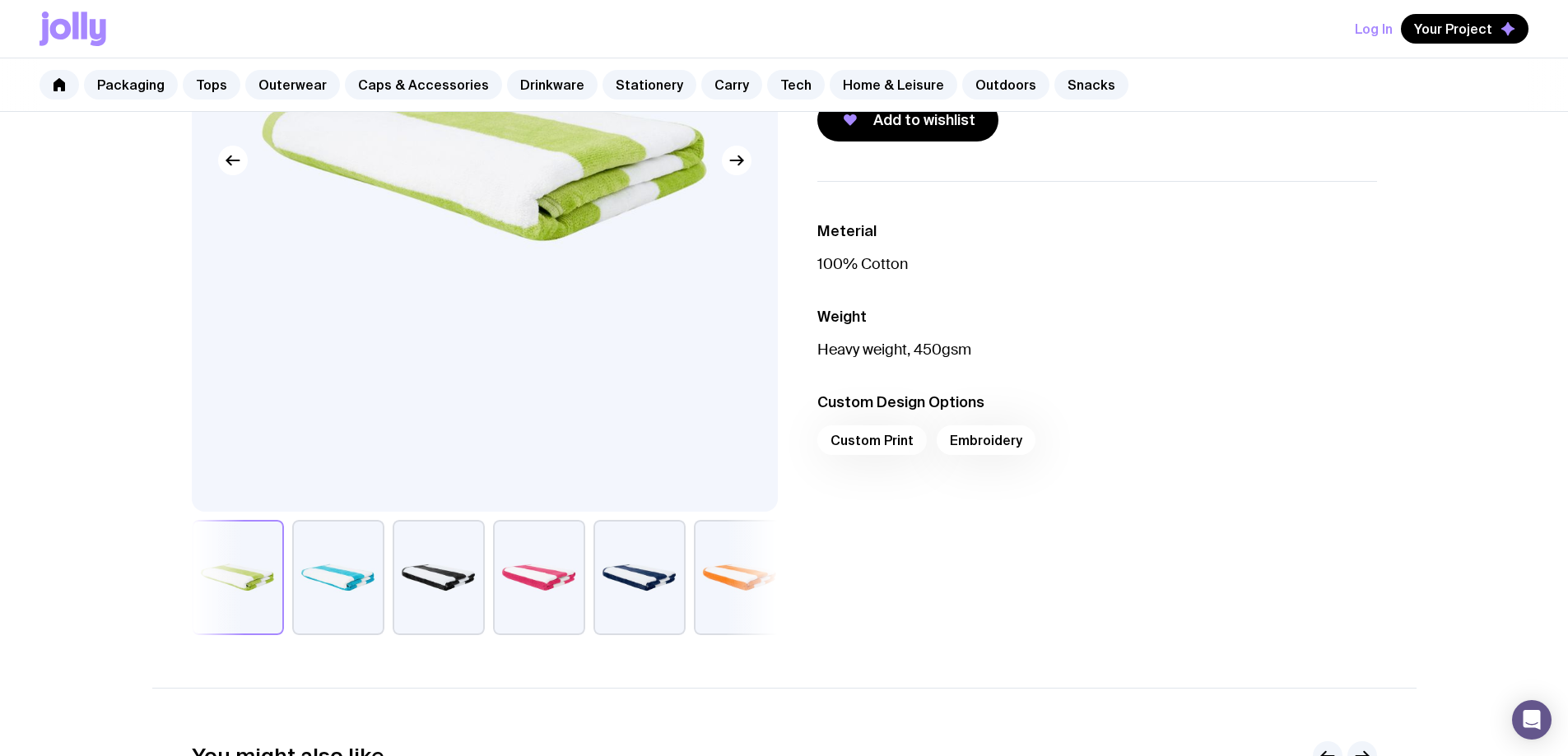
drag, startPoint x: 539, startPoint y: 362, endPoint x: 537, endPoint y: 446, distance: 84.0
click at [537, 446] on img at bounding box center [484, 161] width 586 height 703
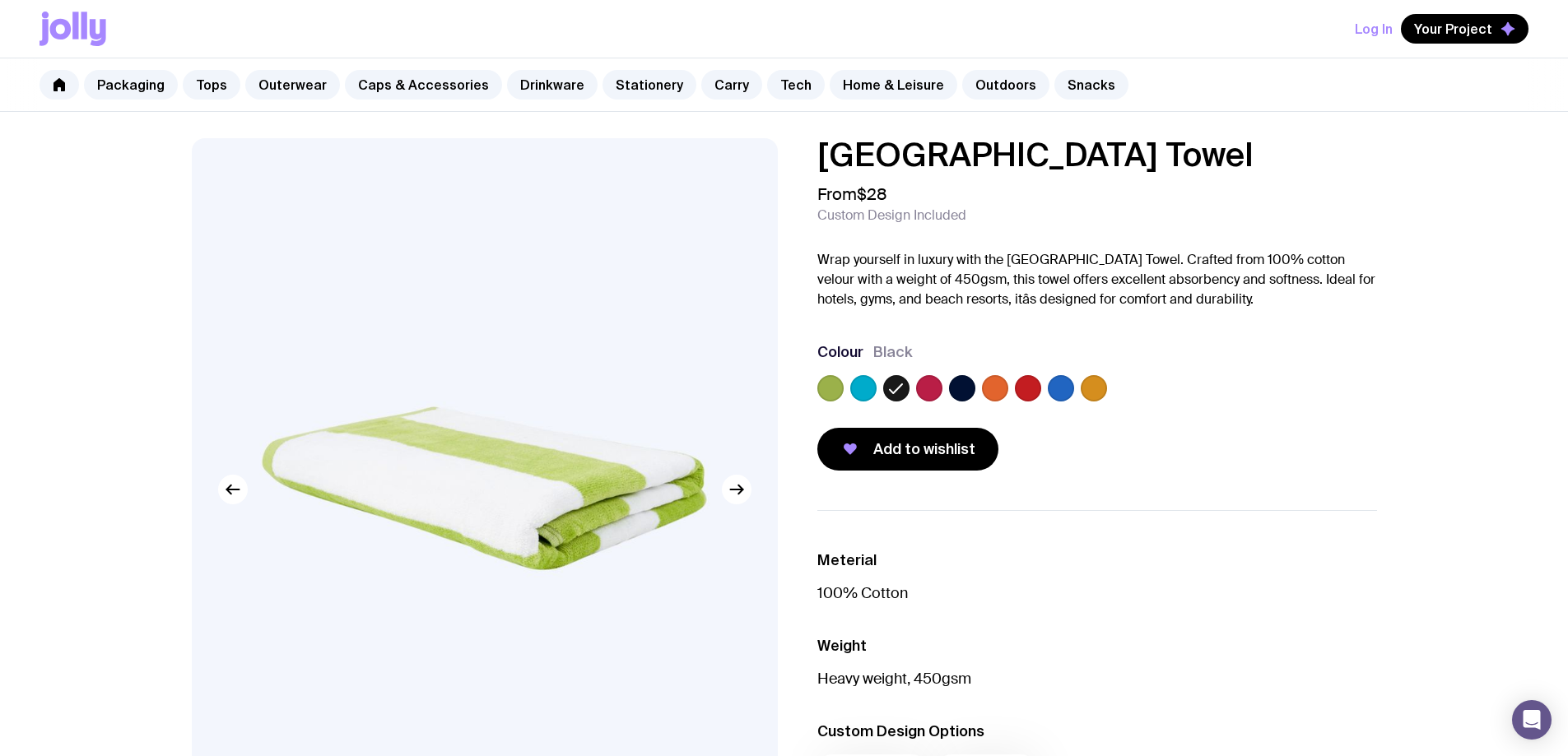
click at [874, 168] on h1 "[GEOGRAPHIC_DATA] Towel" at bounding box center [1097, 155] width 560 height 33
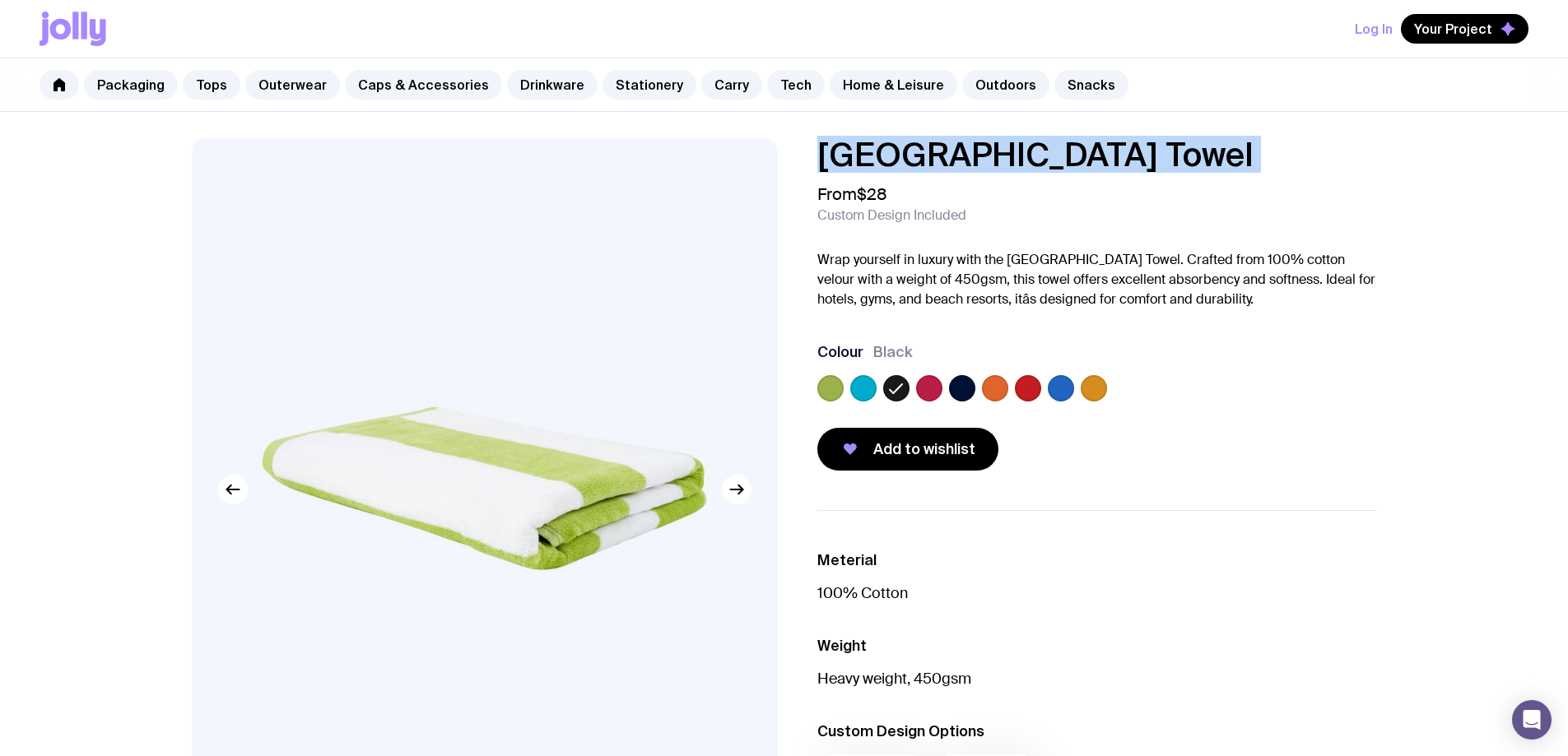
click at [875, 168] on h1 "[GEOGRAPHIC_DATA] Towel" at bounding box center [1097, 155] width 560 height 33
copy h1 "[GEOGRAPHIC_DATA] Towel"
click at [620, 436] on img at bounding box center [482, 490] width 586 height 703
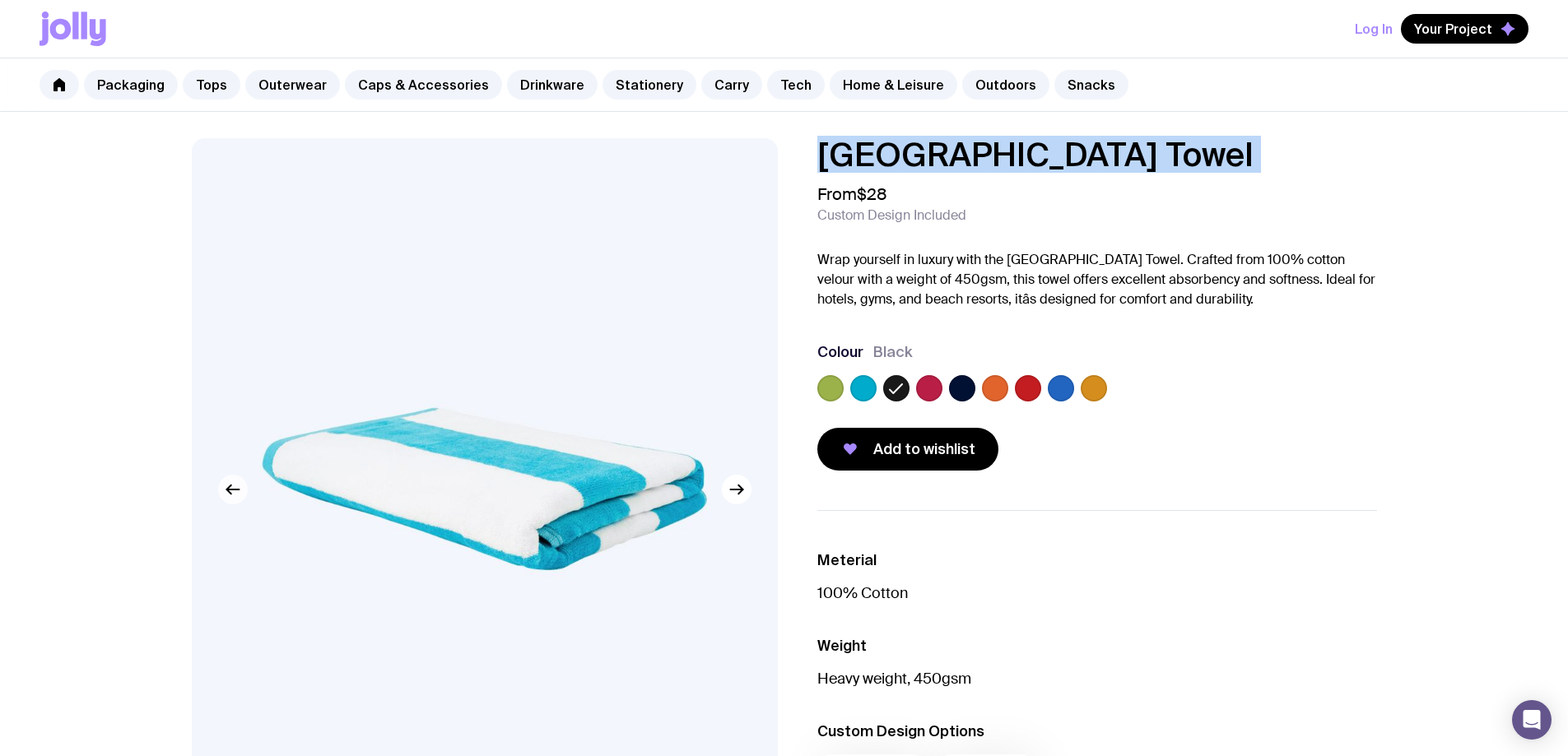
drag, startPoint x: 620, startPoint y: 436, endPoint x: 228, endPoint y: 487, distance: 395.3
click at [228, 487] on icon "button" at bounding box center [233, 490] width 20 height 20
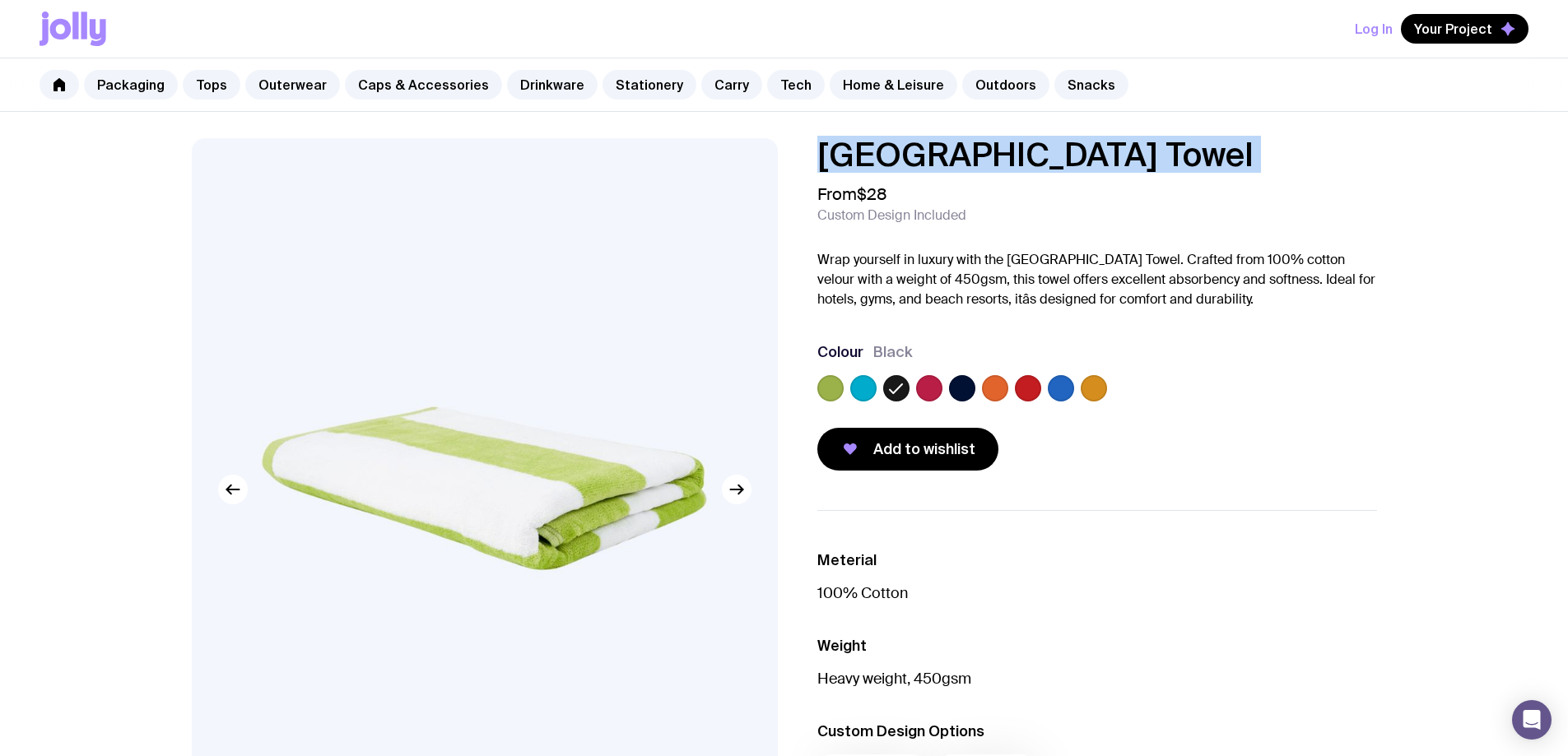
click at [889, 385] on icon at bounding box center [896, 389] width 20 height 20
click at [0, 0] on input "radio" at bounding box center [0, 0] width 0 height 0
click at [895, 385] on icon at bounding box center [896, 389] width 20 height 20
click at [0, 0] on input "radio" at bounding box center [0, 0] width 0 height 0
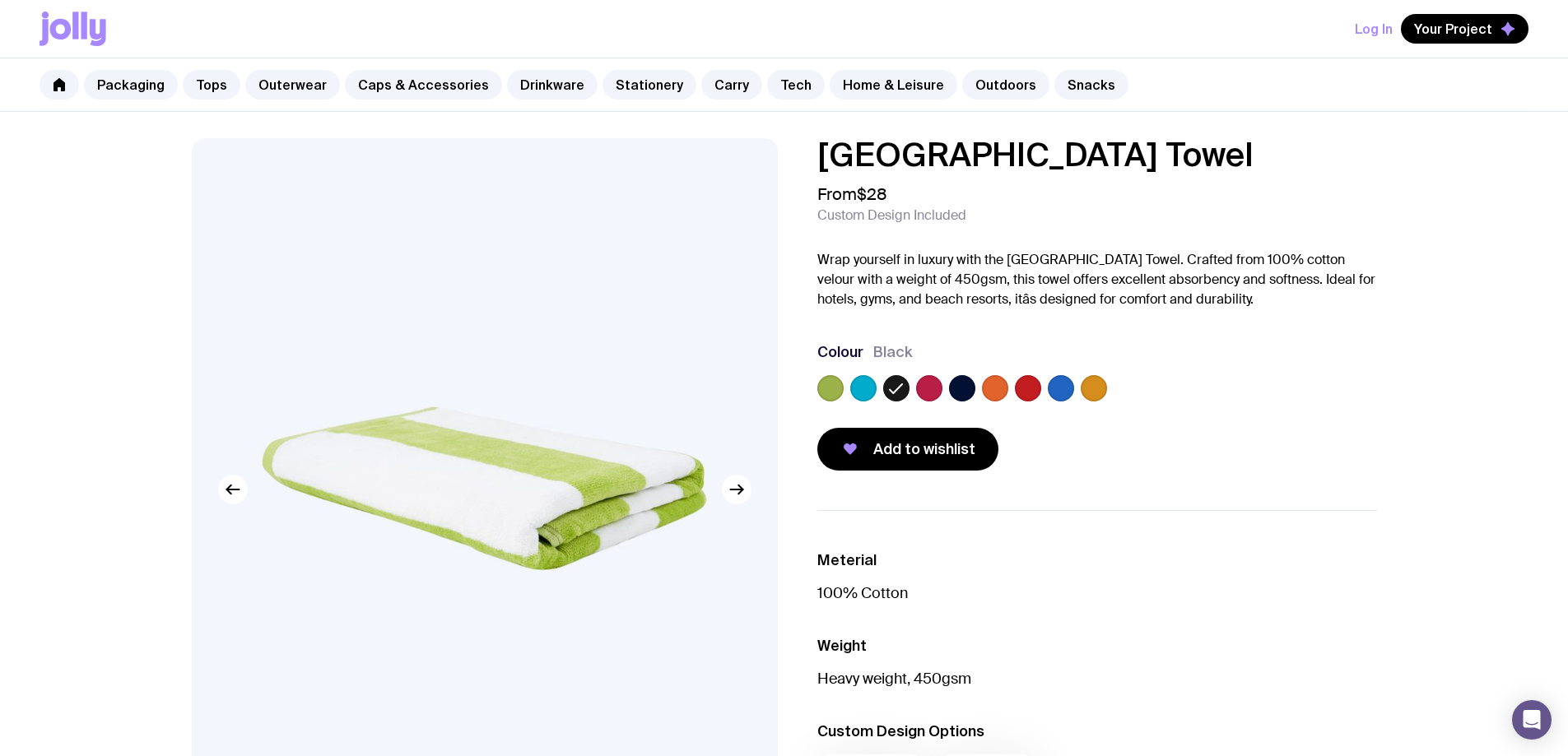
click at [846, 386] on div at bounding box center [1097, 391] width 560 height 33
click at [871, 388] on label at bounding box center [863, 388] width 26 height 26
click at [0, 0] on input "radio" at bounding box center [0, 0] width 0 height 0
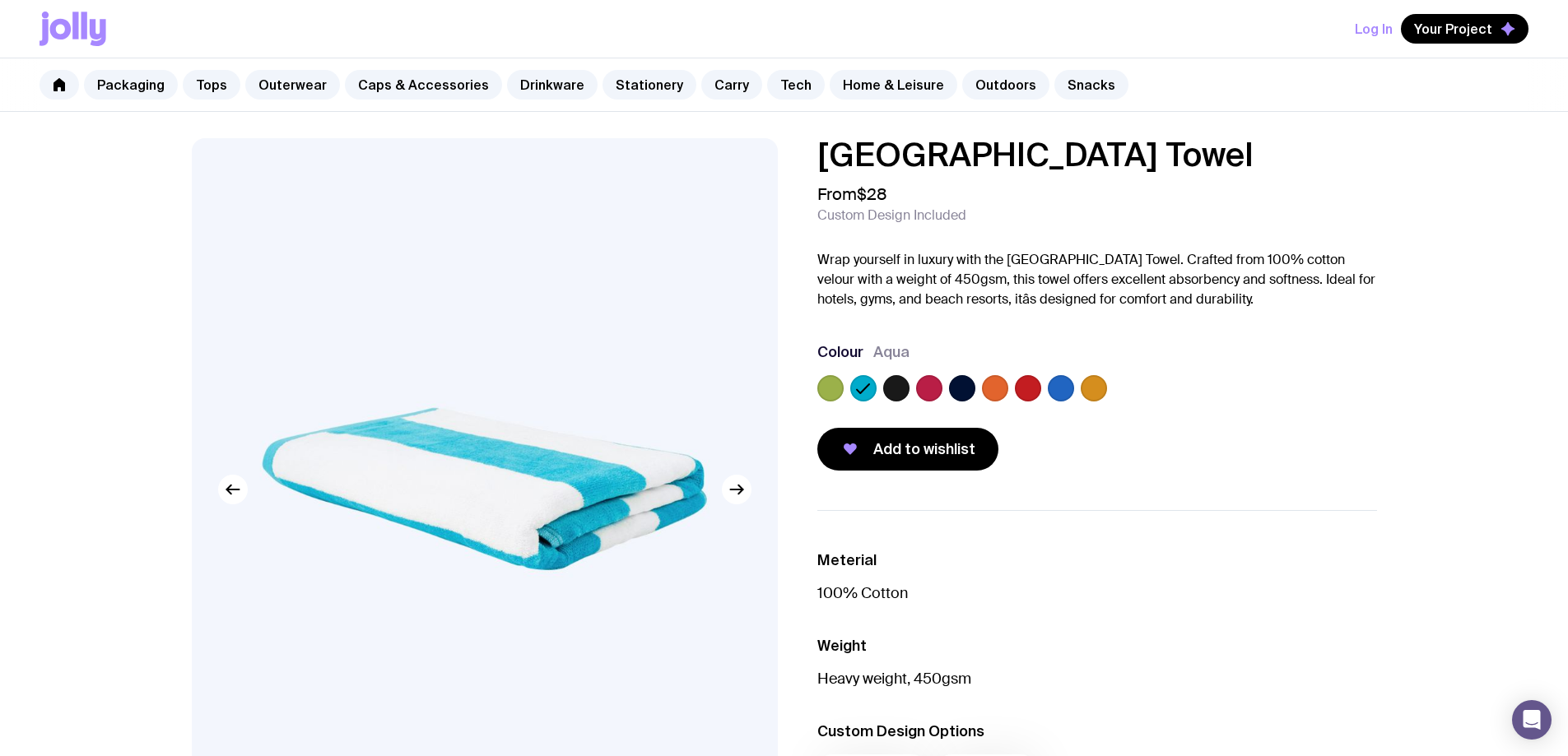
click at [890, 387] on label at bounding box center [896, 388] width 26 height 26
click at [0, 0] on input "radio" at bounding box center [0, 0] width 0 height 0
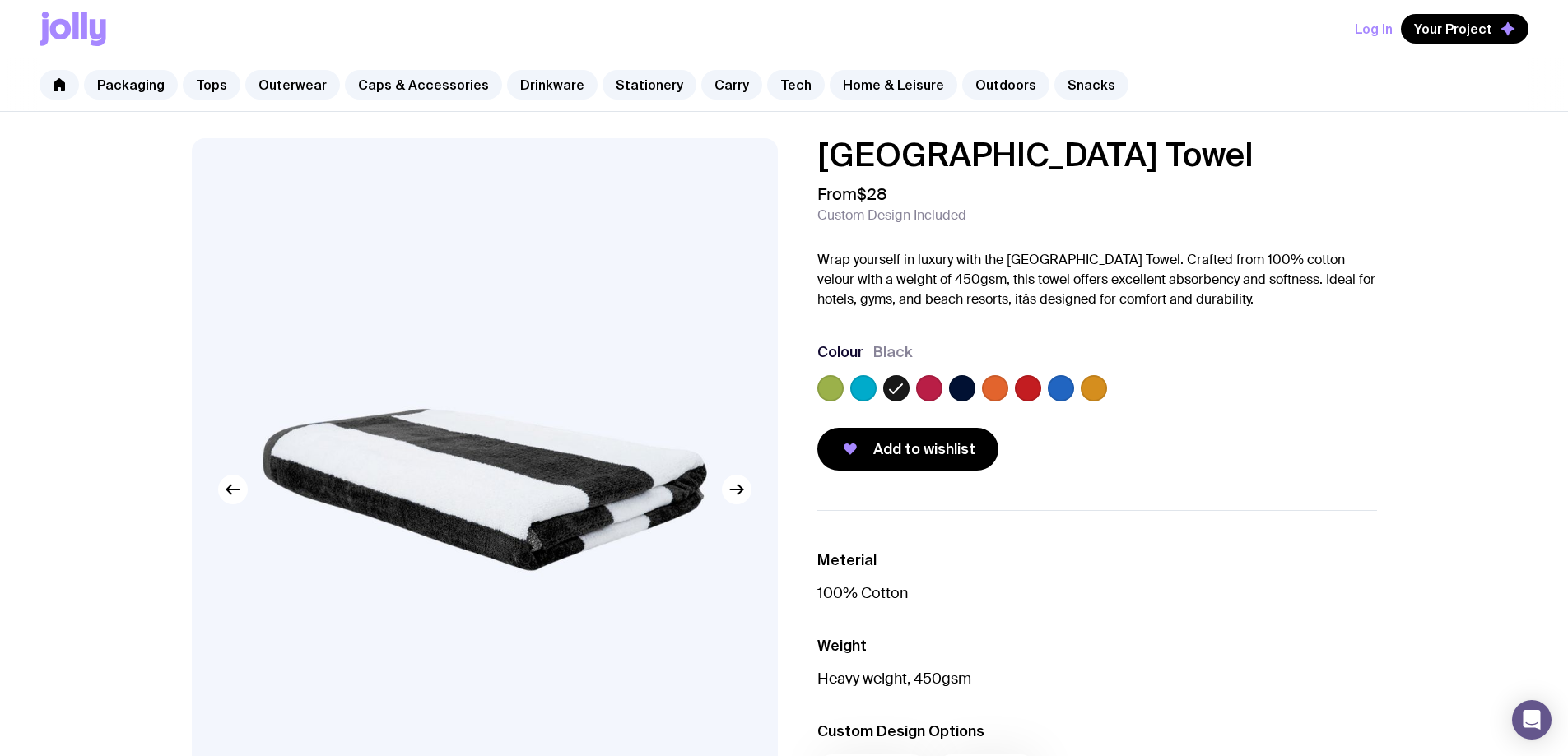
click at [576, 439] on img at bounding box center [484, 490] width 586 height 703
